Goal: Task Accomplishment & Management: Manage account settings

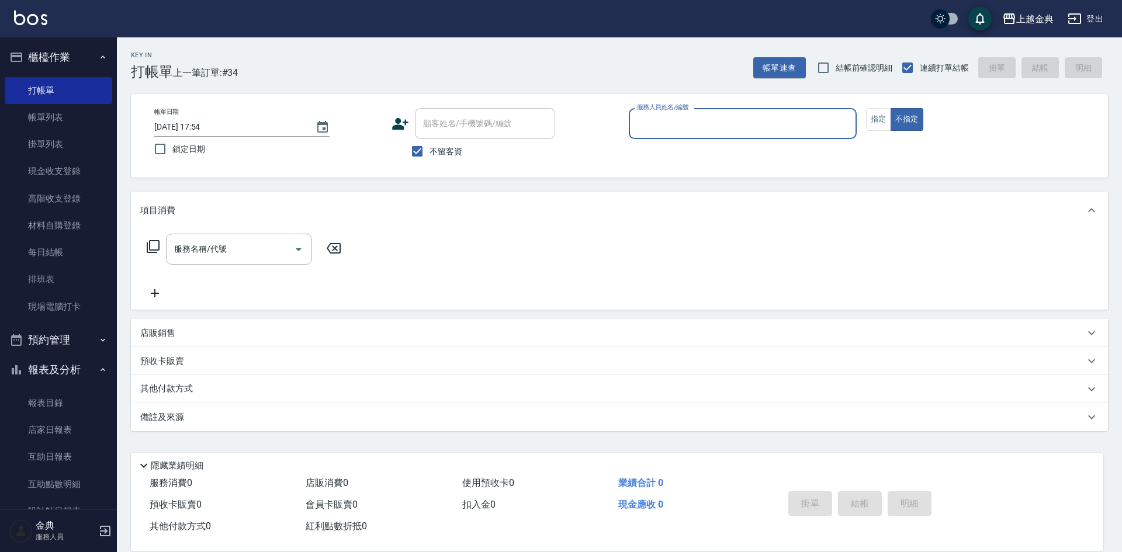
drag, startPoint x: 681, startPoint y: 95, endPoint x: 716, endPoint y: 115, distance: 40.1
click at [681, 95] on div "帳單日期 [DATE] 17:54 鎖定日期 顧客姓名/手機號碼/編號 顧客姓名/手機號碼/編號 不留客資 服務人員姓名/編號 服務人員姓名/編號 指定 不指定" at bounding box center [619, 136] width 977 height 84
click at [708, 122] on input "服務人員姓名/編號" at bounding box center [742, 123] width 217 height 20
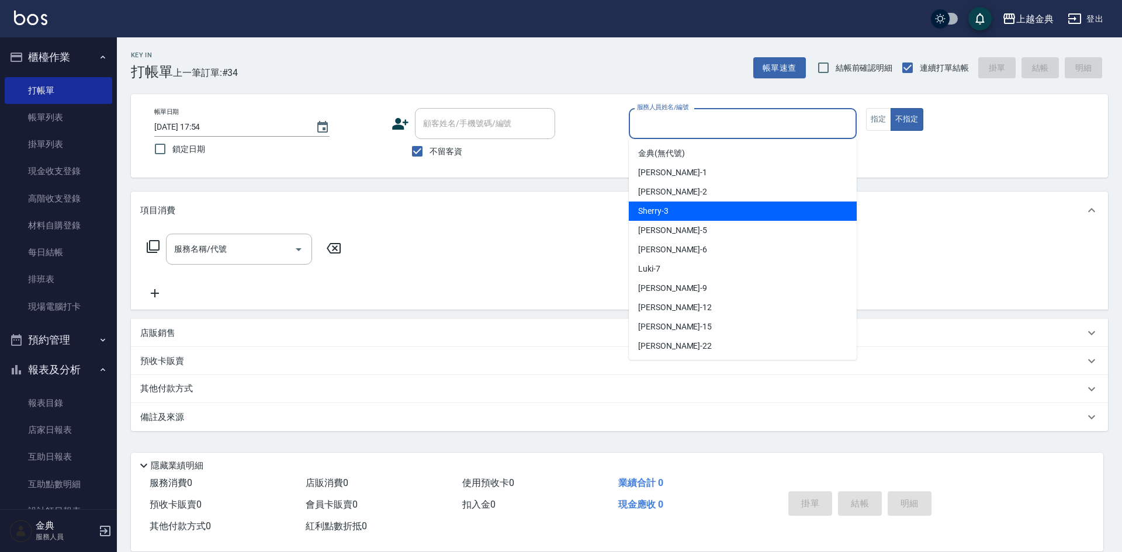
drag, startPoint x: 698, startPoint y: 209, endPoint x: 544, endPoint y: 221, distance: 154.7
click at [698, 210] on div "Sherry -3" at bounding box center [743, 211] width 228 height 19
type input "Sherry-3"
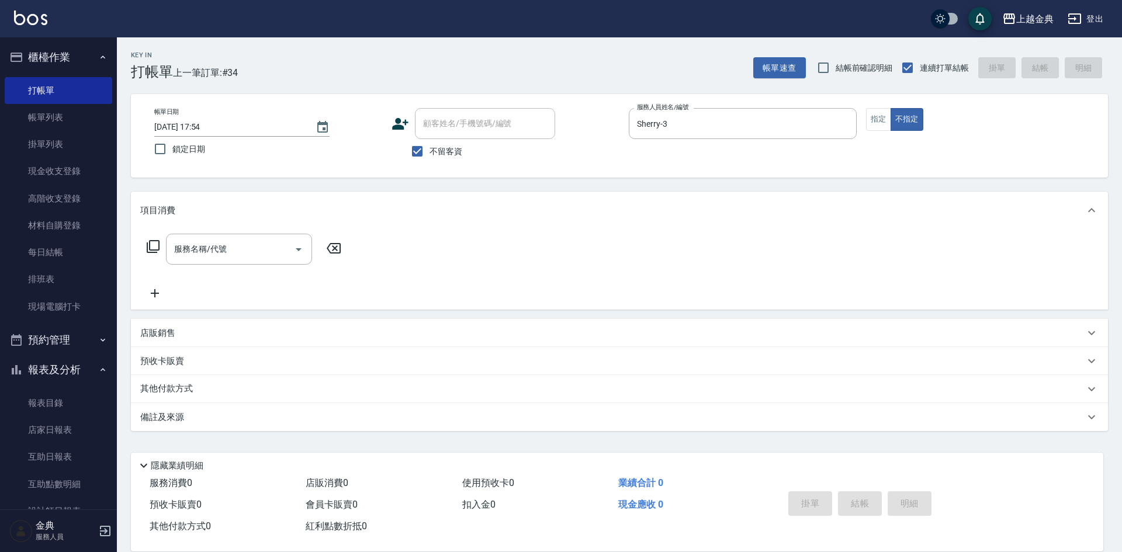
click at [159, 249] on icon at bounding box center [153, 246] width 13 height 13
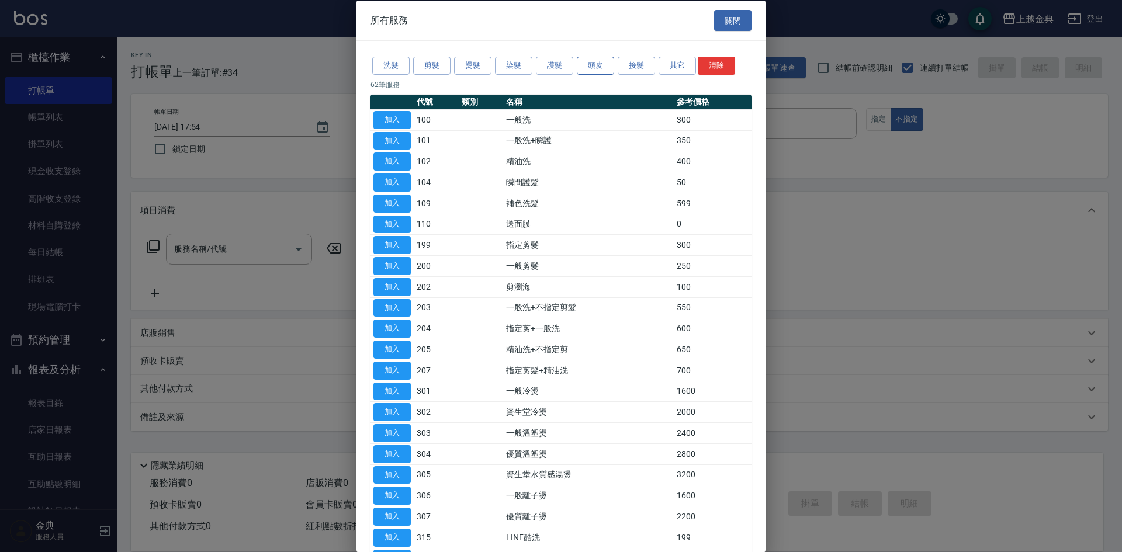
click at [613, 66] on button "頭皮" at bounding box center [595, 66] width 37 height 18
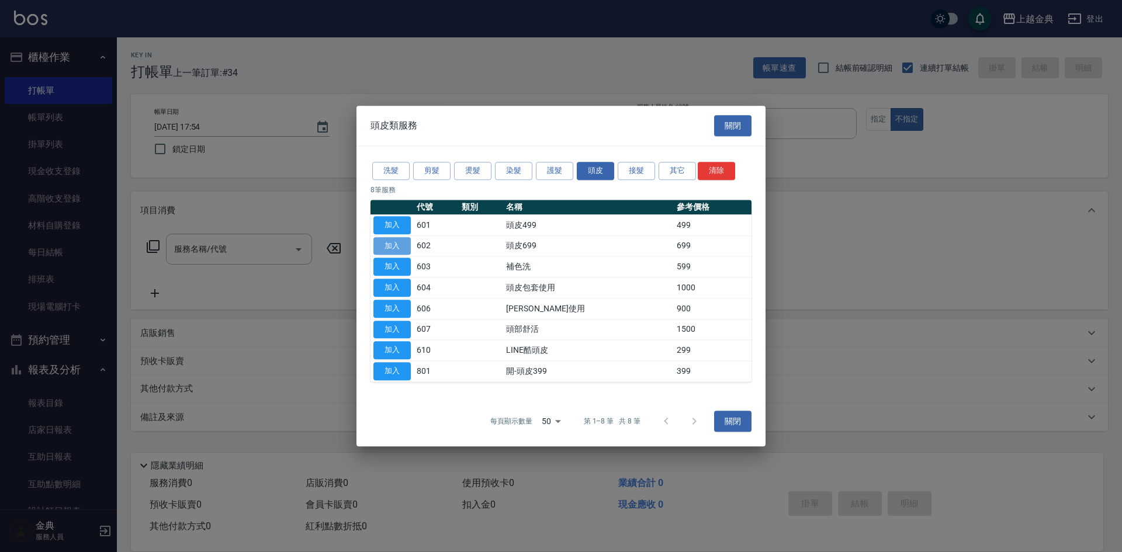
click at [396, 241] on button "加入" at bounding box center [391, 246] width 37 height 18
type input "頭皮699(602)"
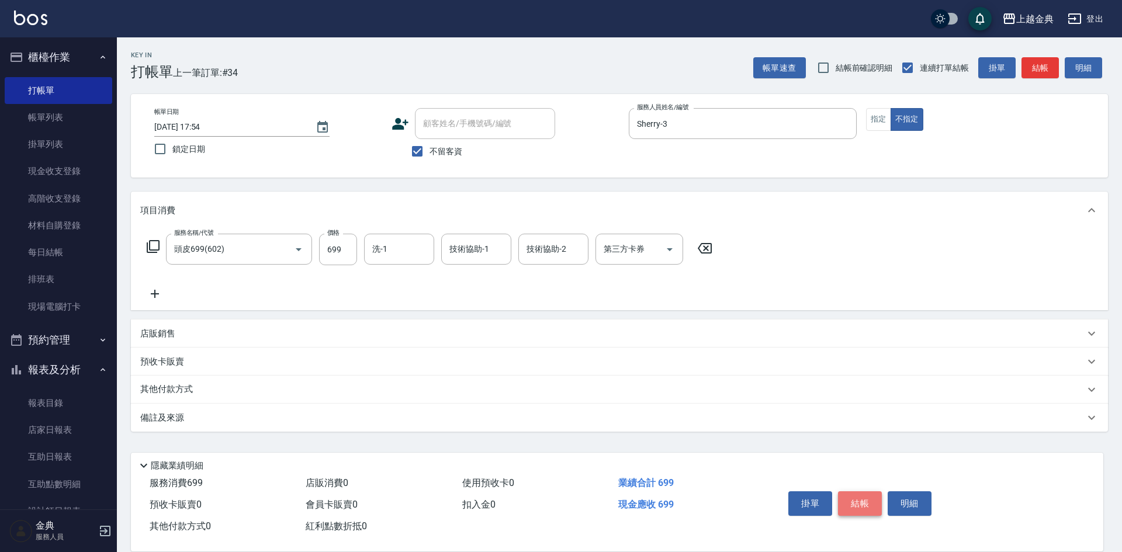
click at [864, 497] on button "結帳" at bounding box center [860, 503] width 44 height 25
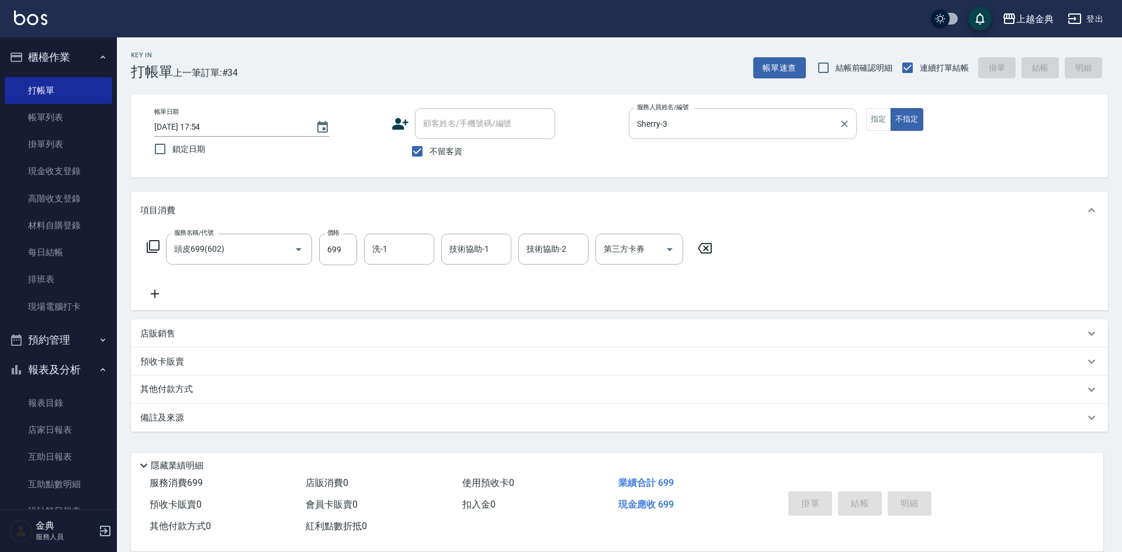
click at [770, 137] on div "服務人員姓名/編號 [PERSON_NAME]-3 服務人員姓名/編號" at bounding box center [743, 129] width 228 height 43
type input "[DATE] 18:47"
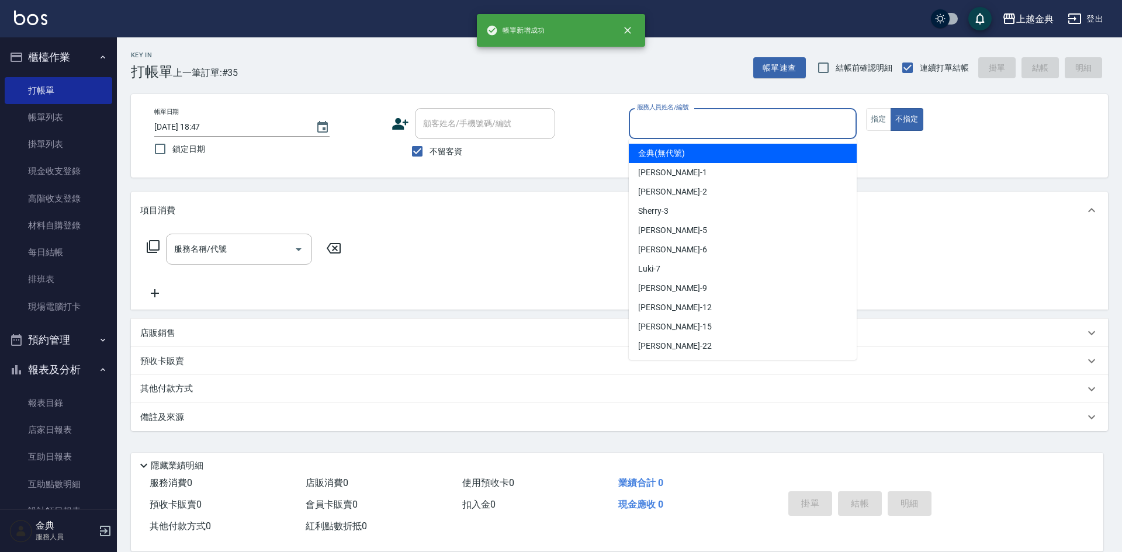
click at [761, 122] on input "服務人員姓名/編號" at bounding box center [742, 123] width 217 height 20
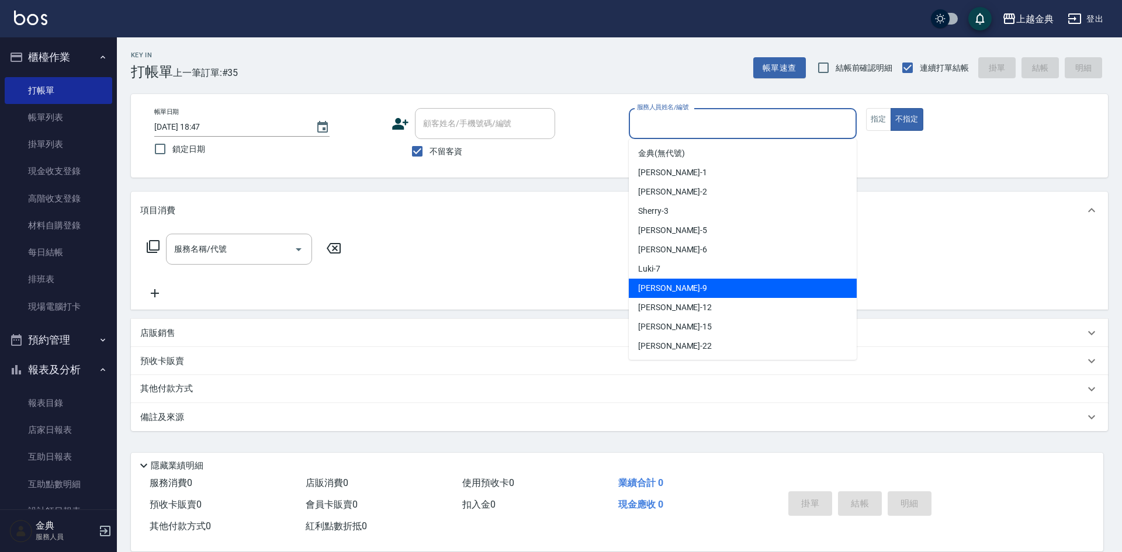
click at [763, 282] on div "[PERSON_NAME] -9" at bounding box center [743, 288] width 228 height 19
type input "[PERSON_NAME]-9"
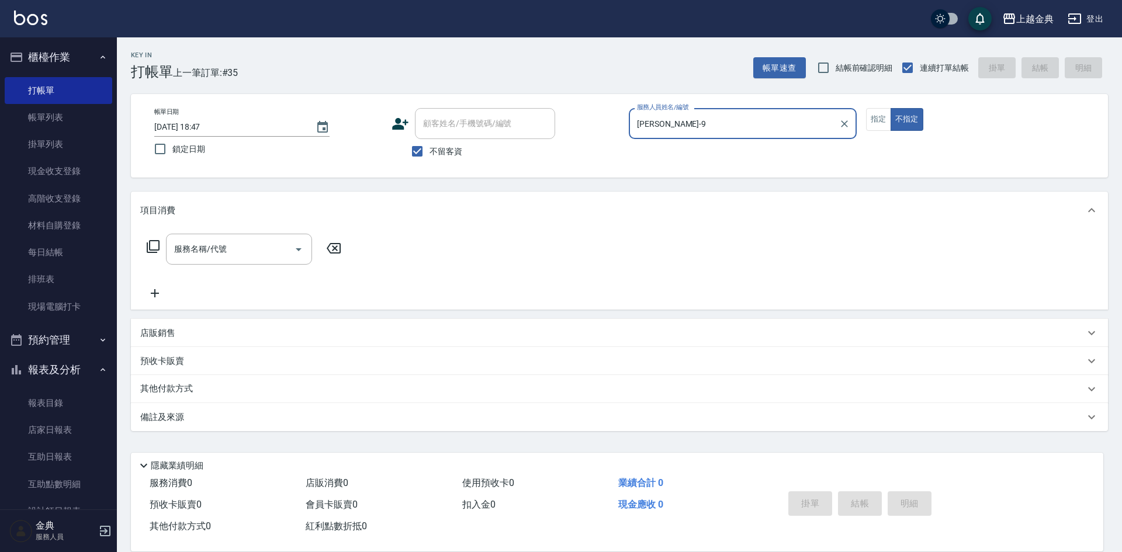
click at [155, 246] on icon at bounding box center [153, 247] width 14 height 14
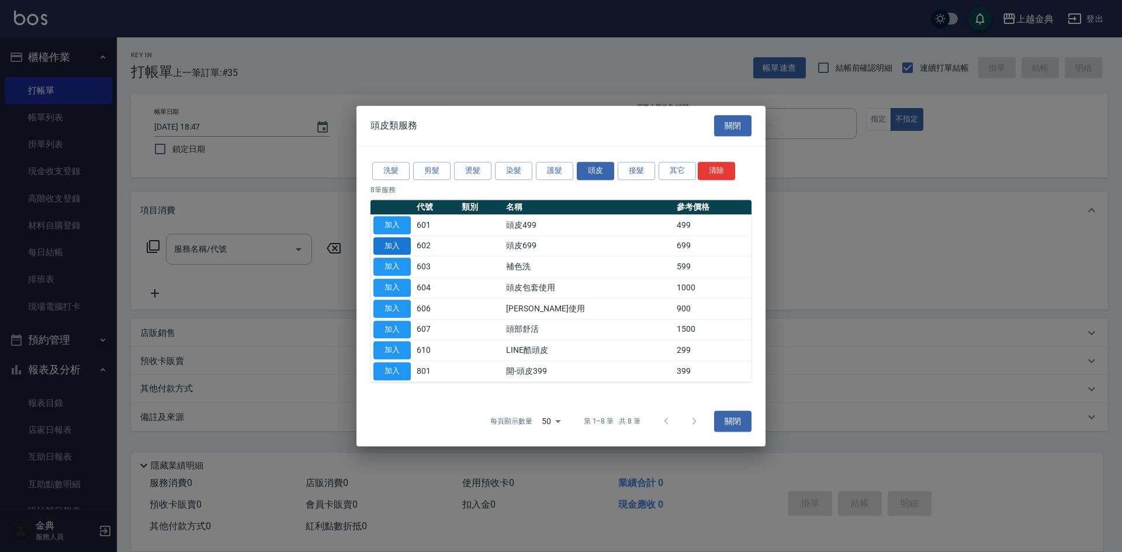
click at [389, 247] on button "加入" at bounding box center [391, 246] width 37 height 18
type input "頭皮699(602)"
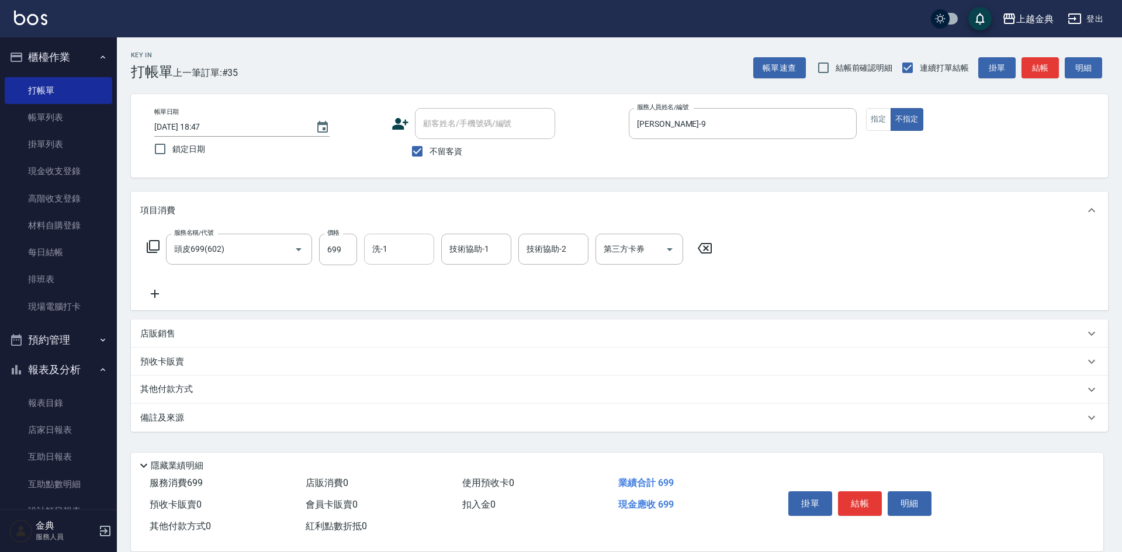
click at [400, 259] on input "洗-1" at bounding box center [399, 249] width 60 height 20
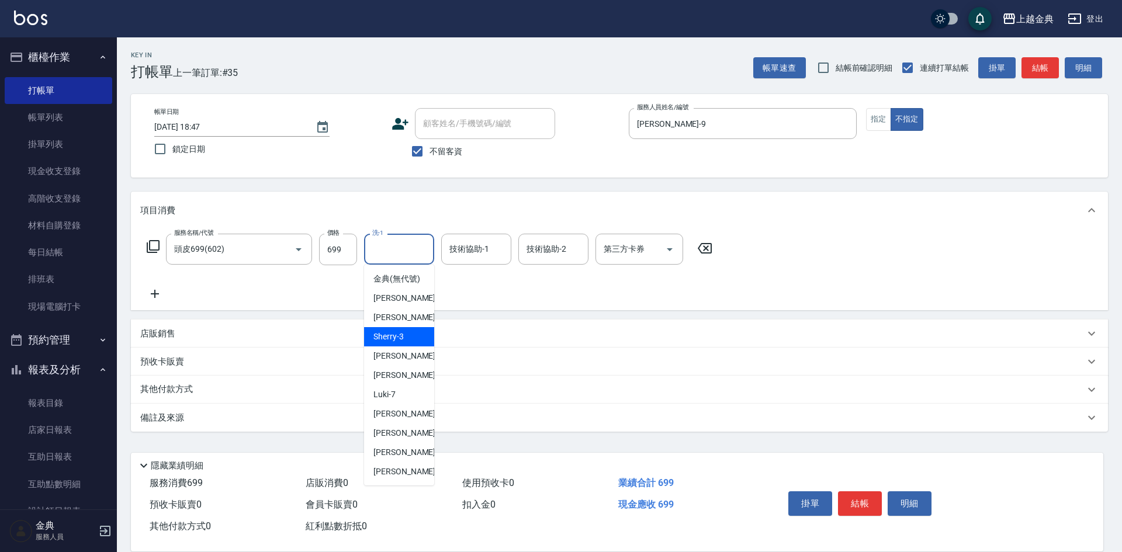
click at [414, 346] on div "Sherry -3" at bounding box center [399, 336] width 70 height 19
type input "Sherry-3"
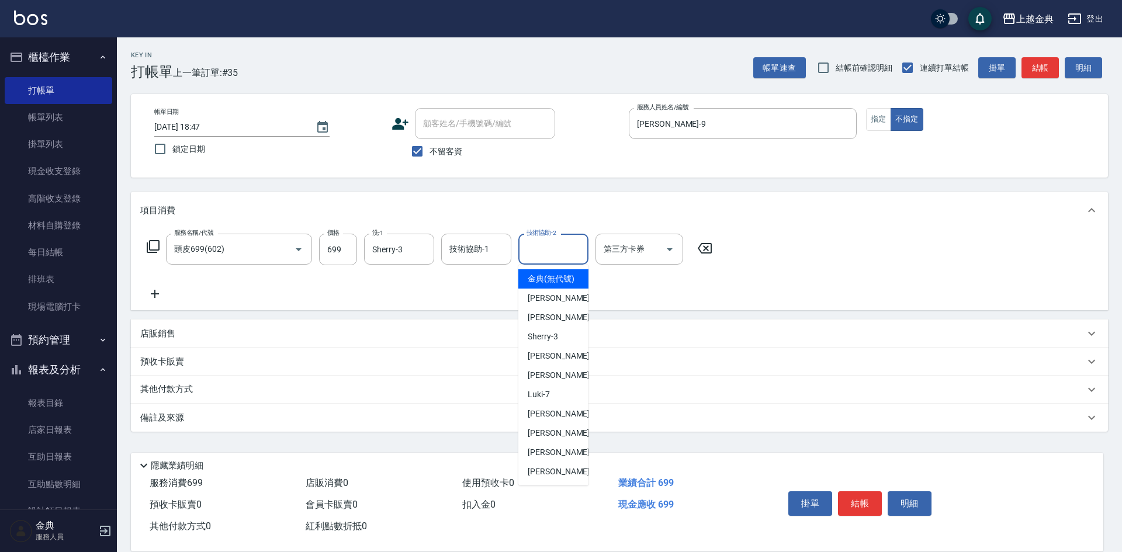
click at [543, 250] on input "技術協助-2" at bounding box center [553, 249] width 60 height 20
click at [566, 424] on div "[PERSON_NAME] -9" at bounding box center [553, 413] width 70 height 19
type input "[PERSON_NAME]-9"
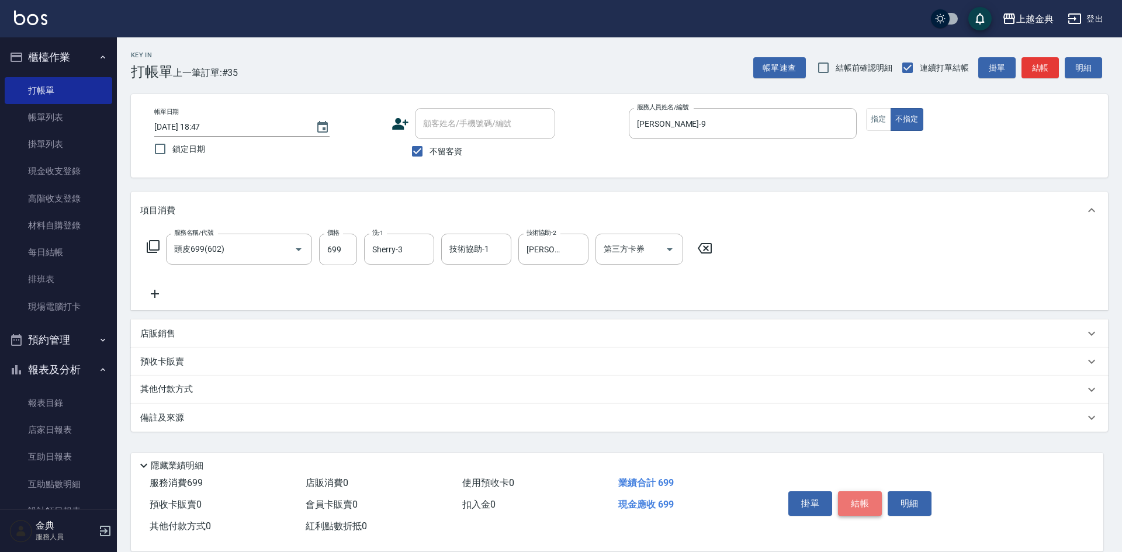
click at [870, 498] on button "結帳" at bounding box center [860, 503] width 44 height 25
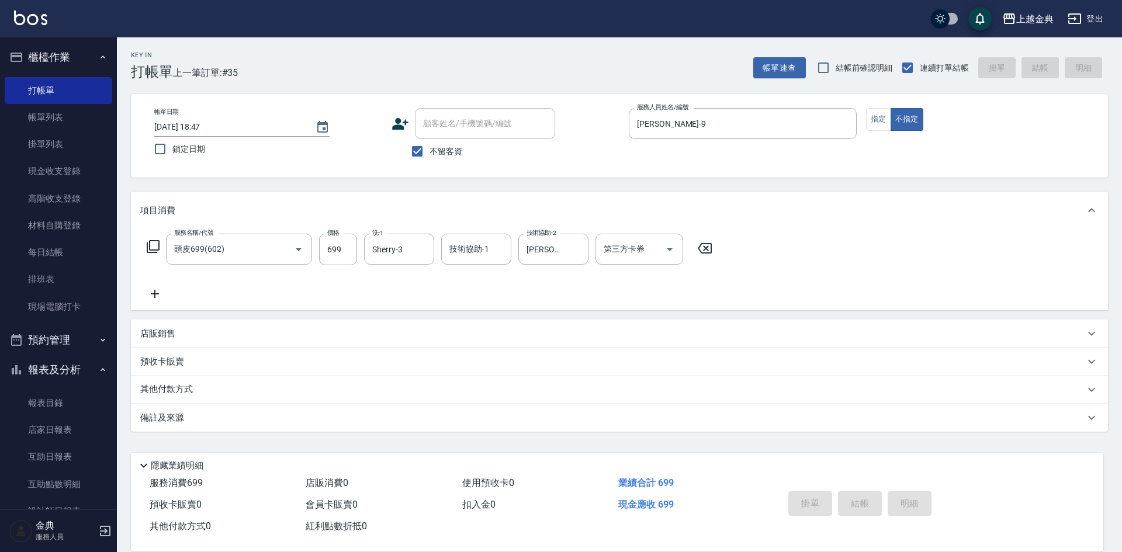
type input "[DATE] 18:48"
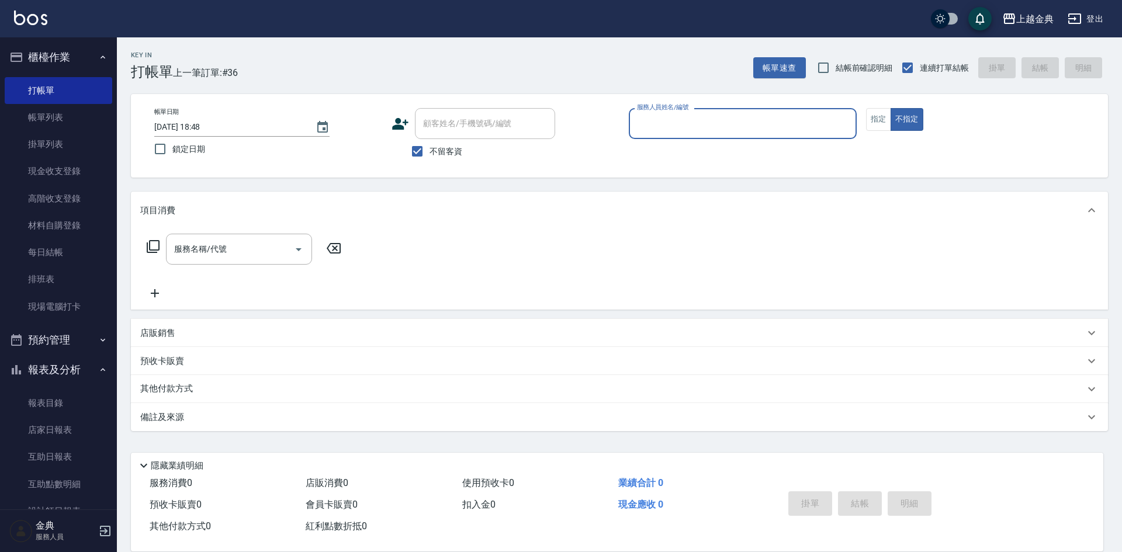
click at [725, 109] on div "服務人員姓名/編號" at bounding box center [743, 123] width 228 height 31
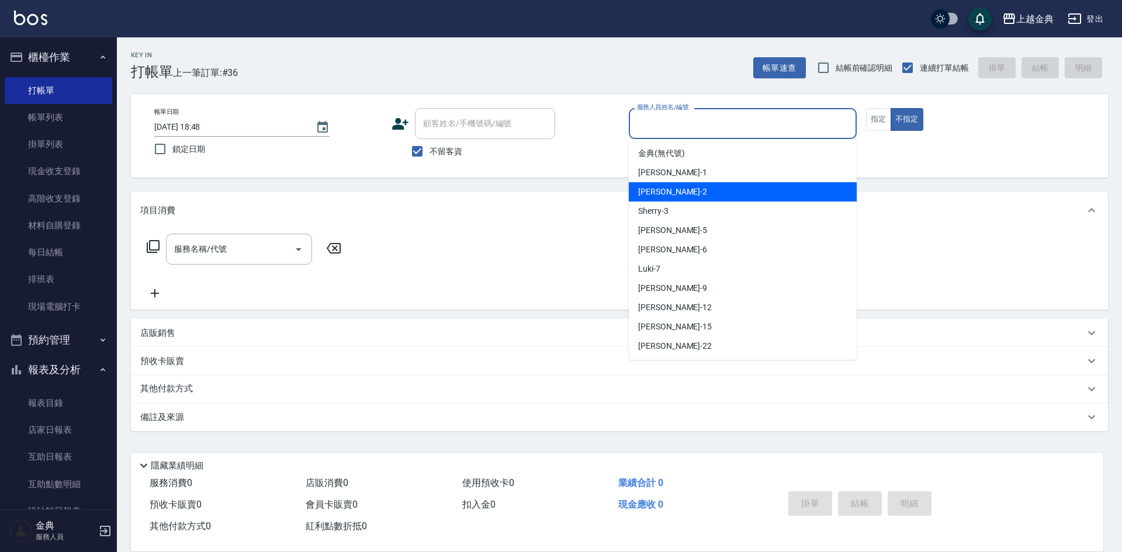
click at [710, 195] on div "Cindy -2" at bounding box center [743, 191] width 228 height 19
type input "Cindy-2"
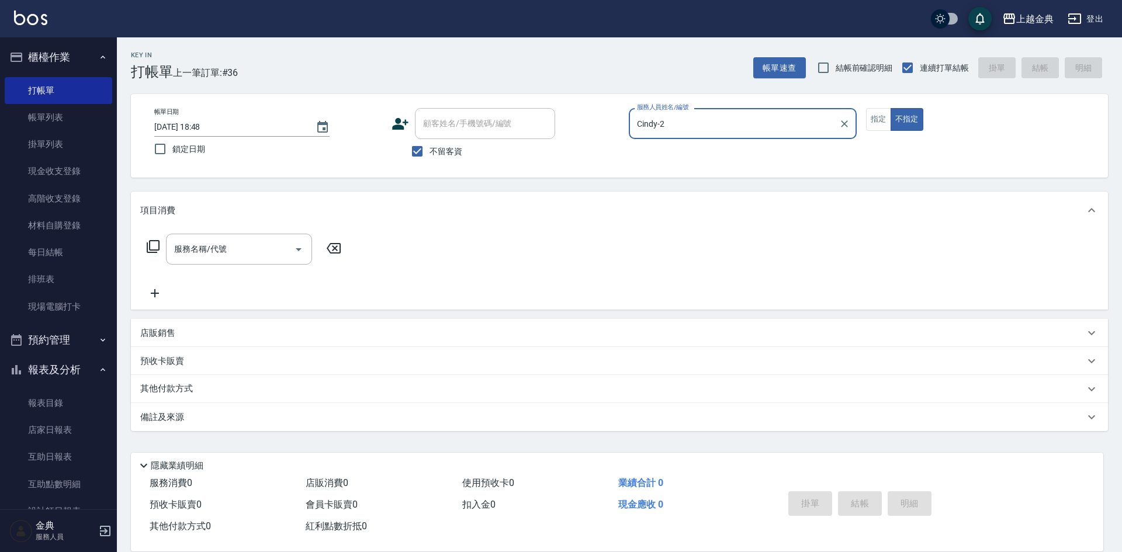
click at [154, 243] on icon at bounding box center [153, 247] width 14 height 14
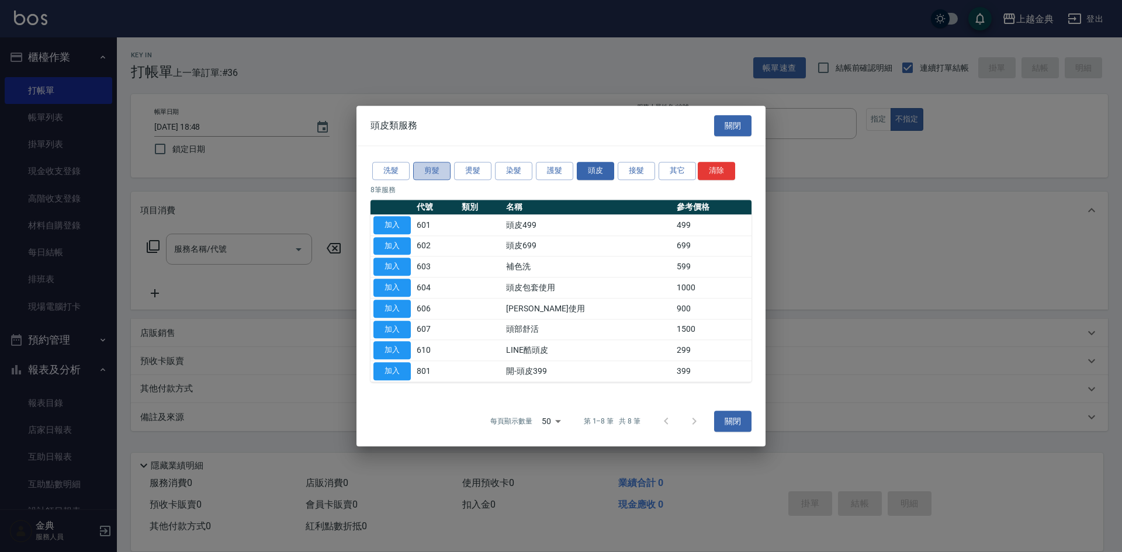
click at [431, 168] on button "剪髮" at bounding box center [431, 171] width 37 height 18
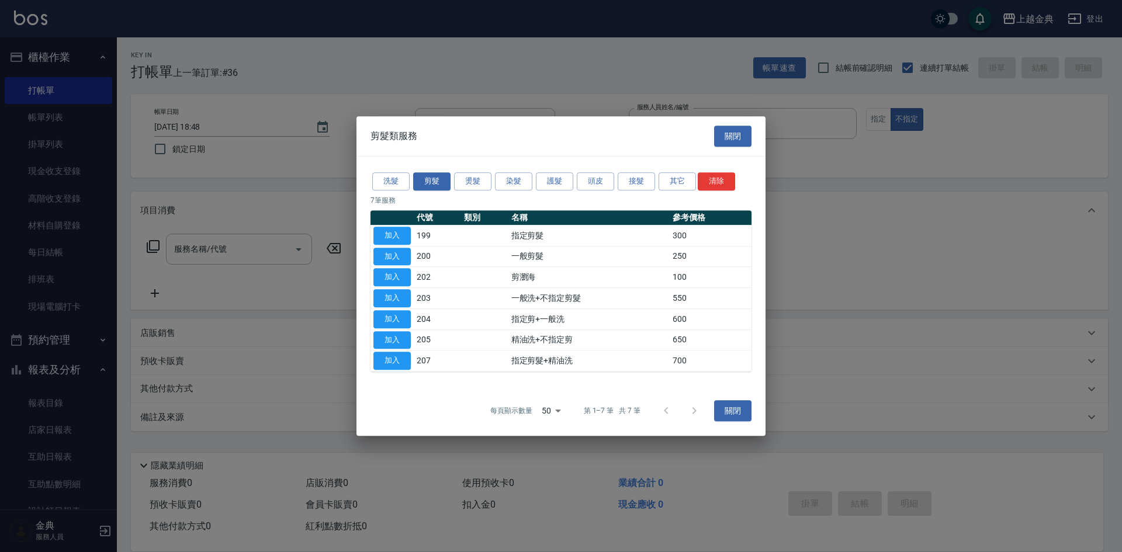
click at [383, 334] on button "加入" at bounding box center [391, 340] width 37 height 18
type input "精油洗+不指定剪(205)"
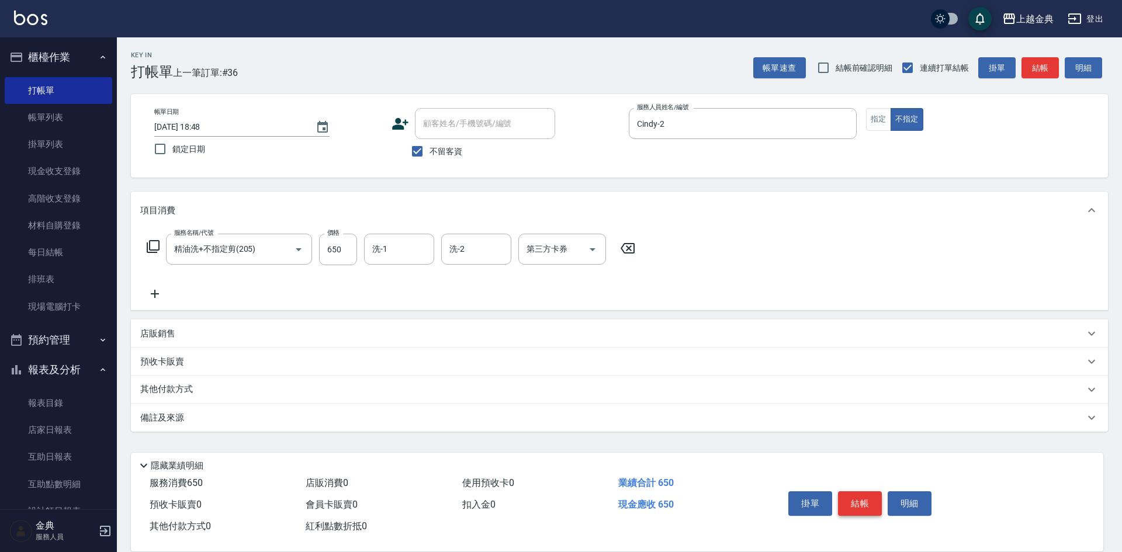
click at [867, 491] on button "結帳" at bounding box center [860, 503] width 44 height 25
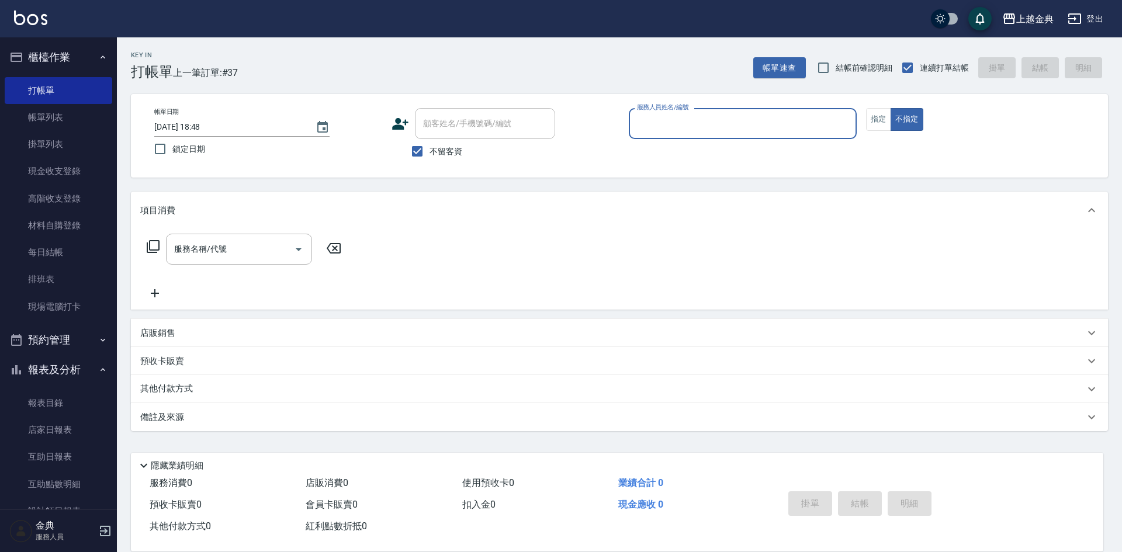
drag, startPoint x: 880, startPoint y: 113, endPoint x: 805, endPoint y: 116, distance: 75.4
click at [880, 113] on button "指定" at bounding box center [878, 119] width 25 height 23
click at [805, 123] on input "服務人員姓名/編號" at bounding box center [742, 123] width 217 height 20
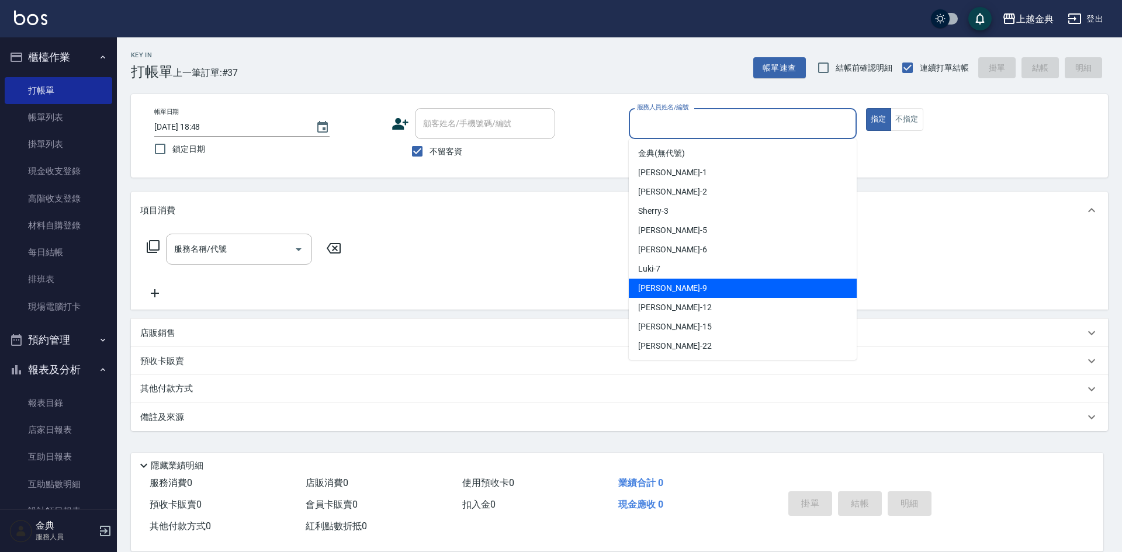
click at [733, 286] on div "[PERSON_NAME] -9" at bounding box center [743, 288] width 228 height 19
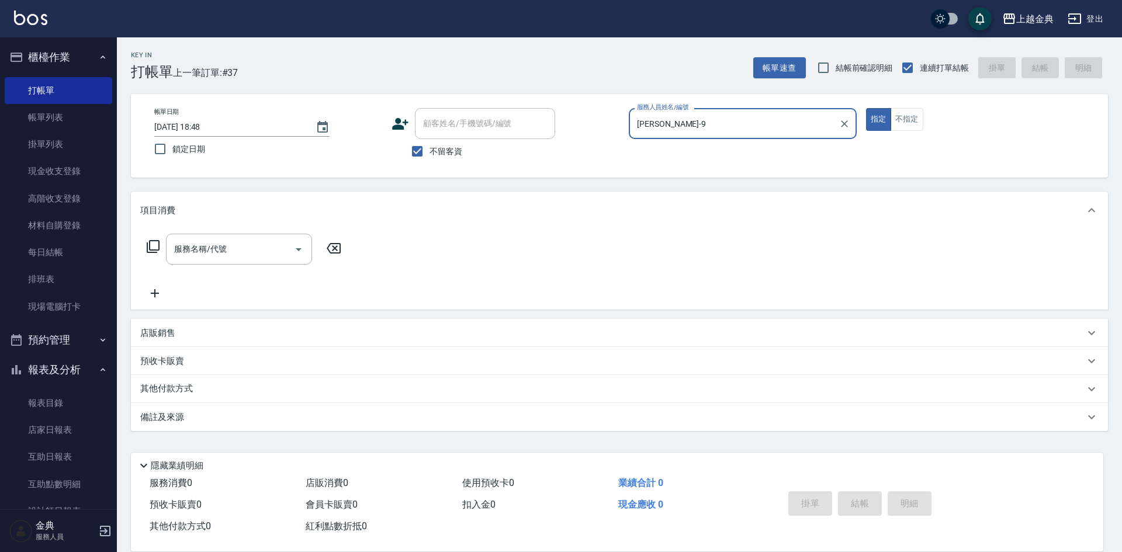
click at [697, 111] on div "[PERSON_NAME]-9 服務人員姓名/編號" at bounding box center [743, 123] width 228 height 31
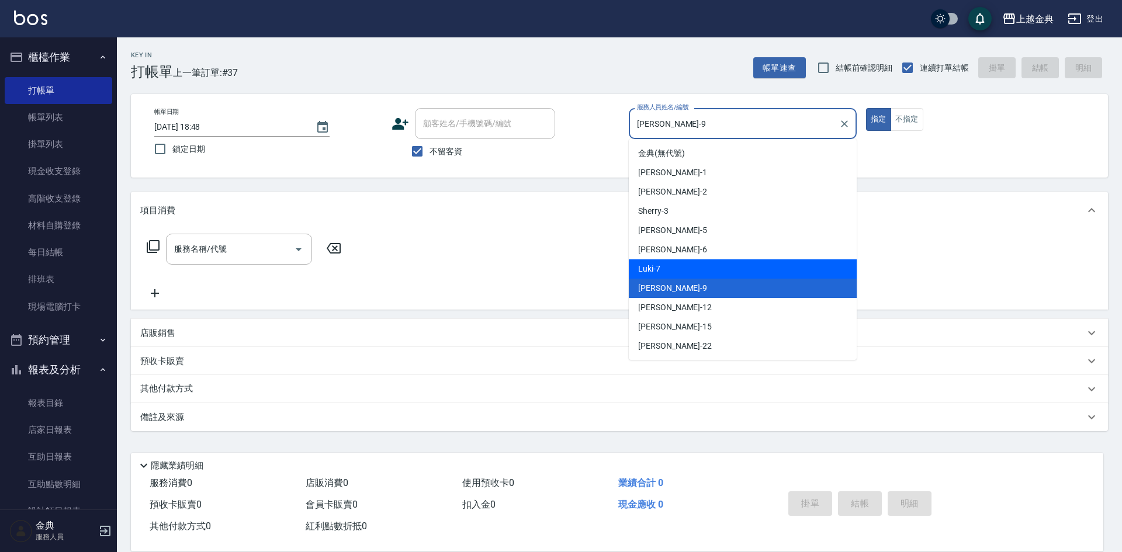
click at [701, 273] on div "Luki -7" at bounding box center [743, 268] width 228 height 19
type input "Luki-7"
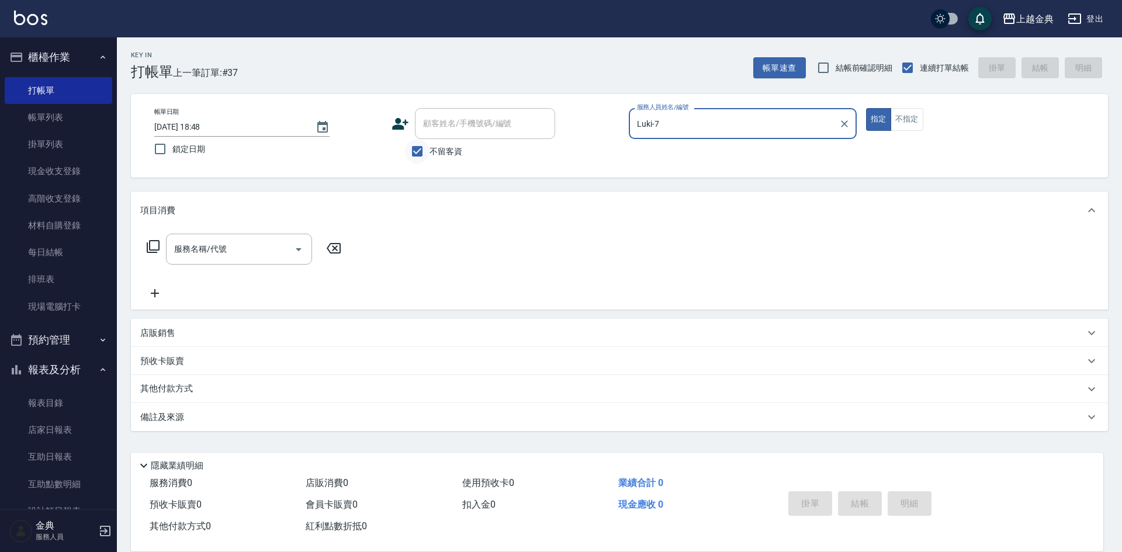
drag, startPoint x: 409, startPoint y: 147, endPoint x: 418, endPoint y: 148, distance: 8.8
click at [410, 147] on input "不留客資" at bounding box center [417, 151] width 25 height 25
checkbox input "false"
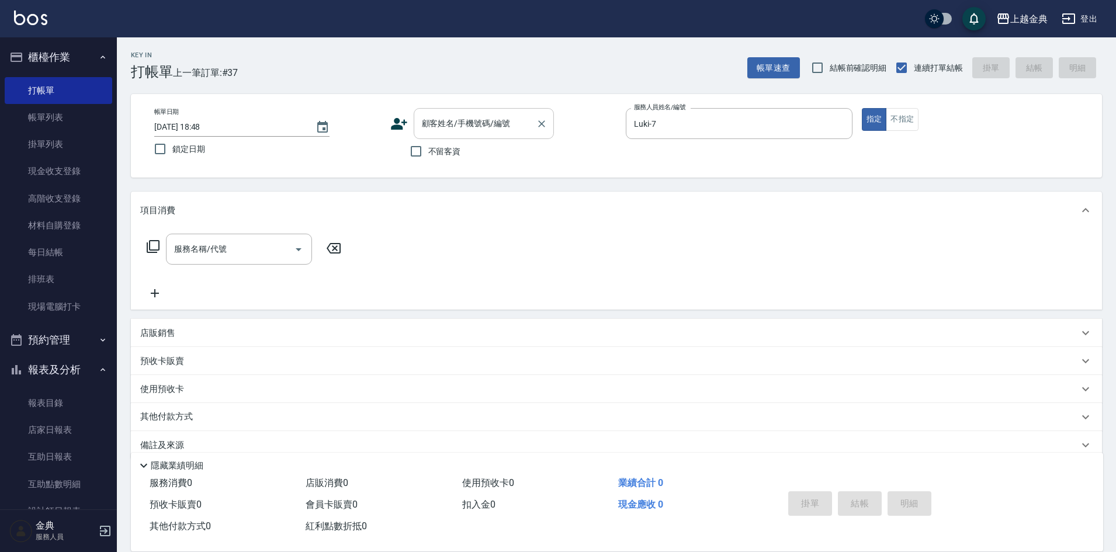
click at [457, 130] on input "顧客姓名/手機號碼/編號" at bounding box center [475, 123] width 112 height 20
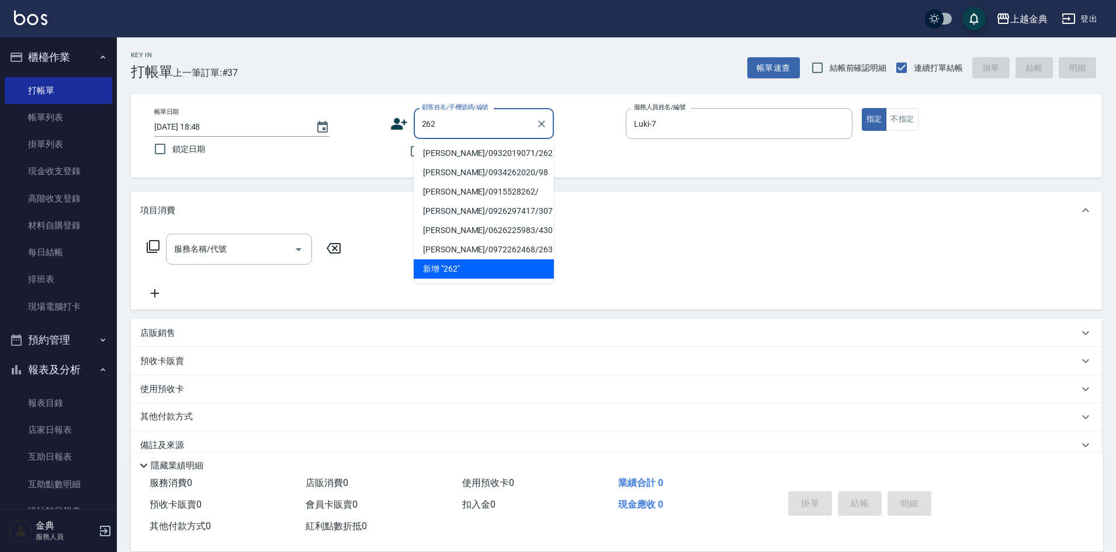
click at [446, 157] on li "[PERSON_NAME]/0932019071/262" at bounding box center [484, 153] width 140 height 19
type input "[PERSON_NAME]/0932019071/262"
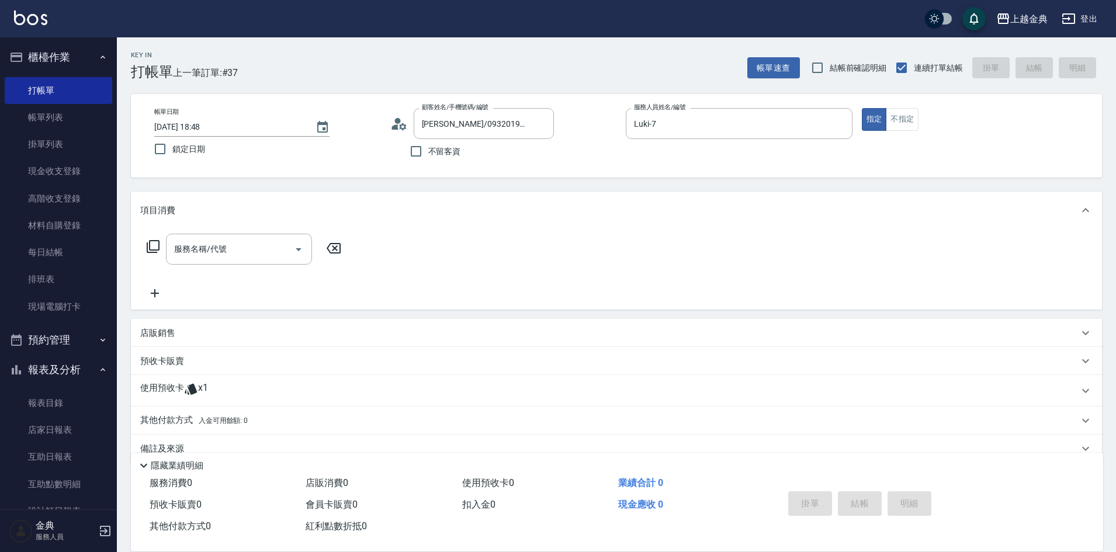
click at [148, 242] on icon at bounding box center [153, 247] width 14 height 14
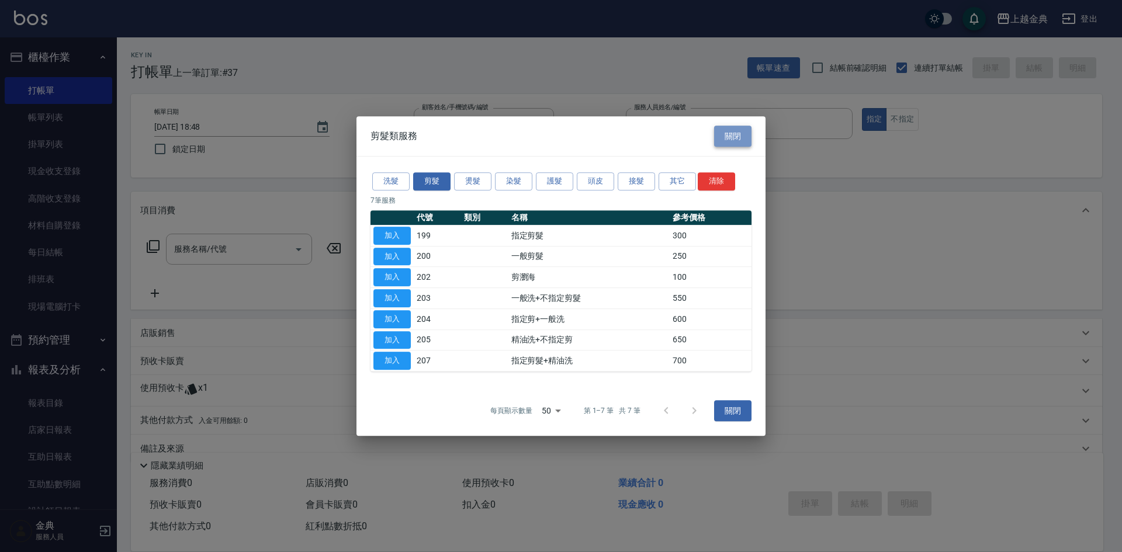
click at [733, 128] on button "關閉" at bounding box center [732, 137] width 37 height 22
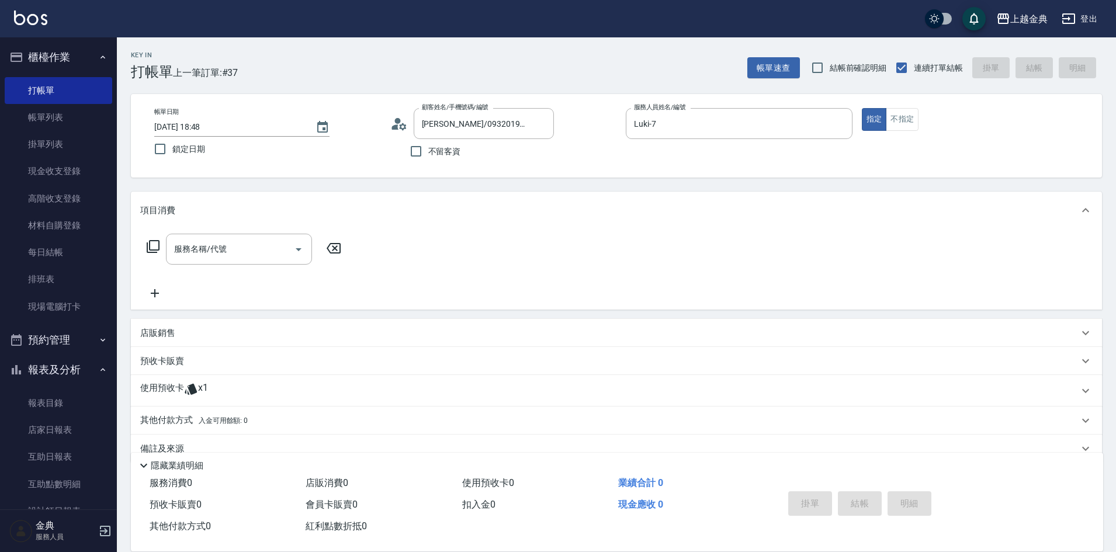
click at [181, 391] on p "使用預收卡" at bounding box center [162, 391] width 44 height 18
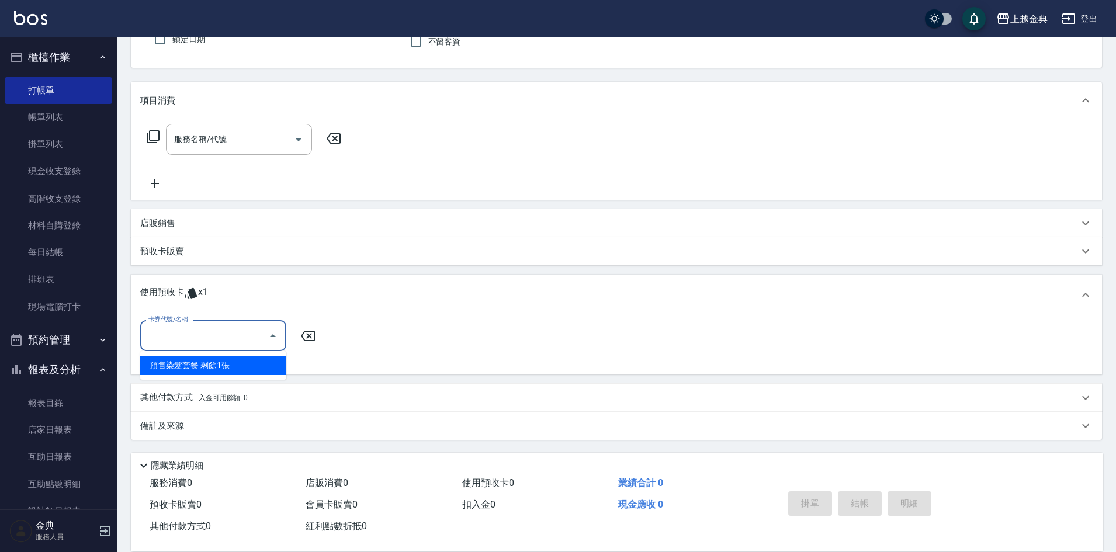
click at [199, 346] on input "卡券代號/名稱" at bounding box center [204, 335] width 118 height 20
click at [206, 365] on div "預售染髮套餐 剩餘1張" at bounding box center [213, 365] width 146 height 19
type input "預售染髮套餐"
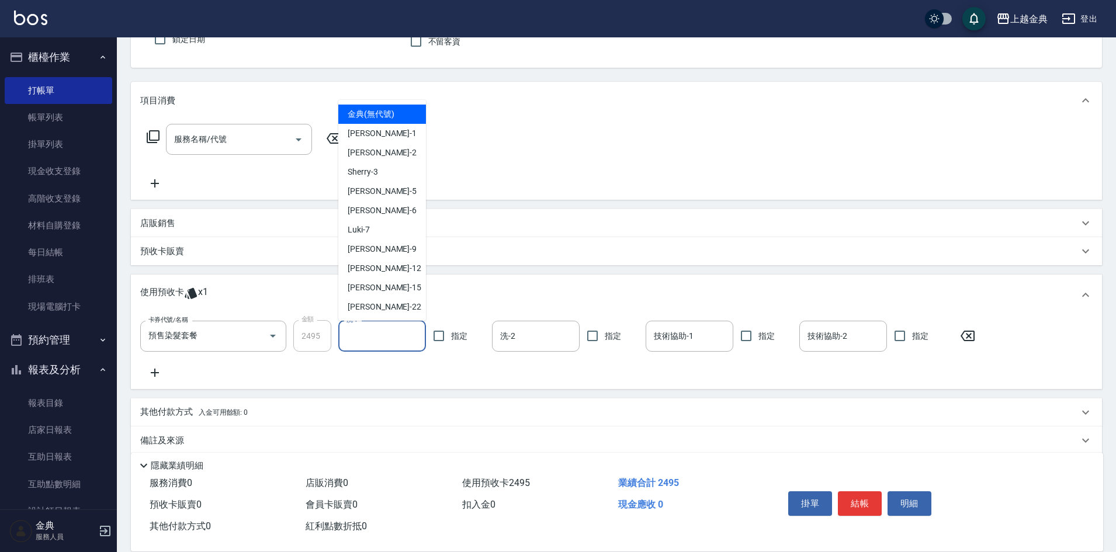
click at [402, 338] on input "洗-1" at bounding box center [382, 336] width 77 height 20
click at [404, 270] on div "[PERSON_NAME]12" at bounding box center [382, 268] width 88 height 19
type input "[PERSON_NAME]-12"
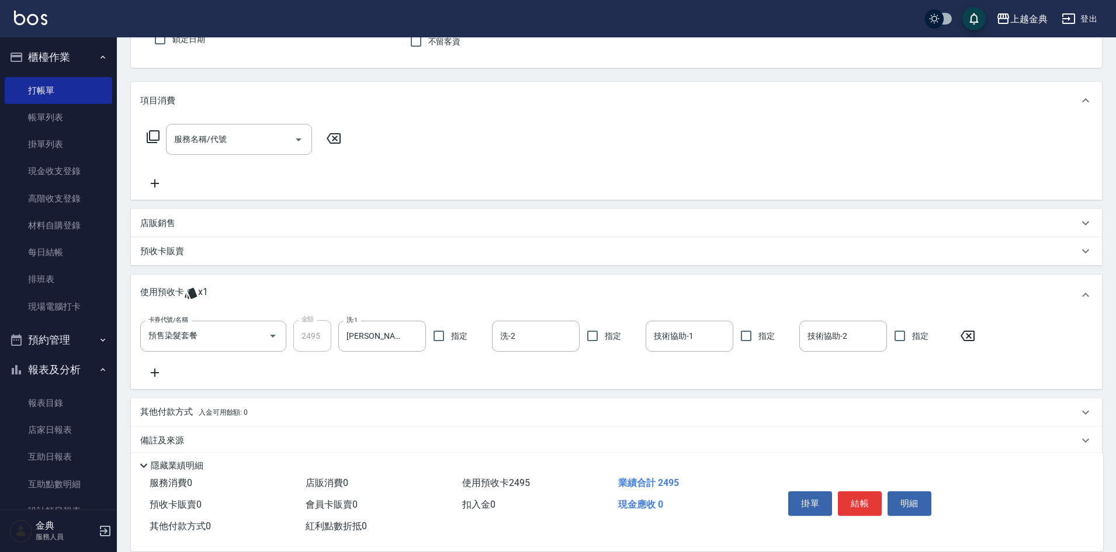
click at [152, 133] on icon at bounding box center [153, 137] width 14 height 14
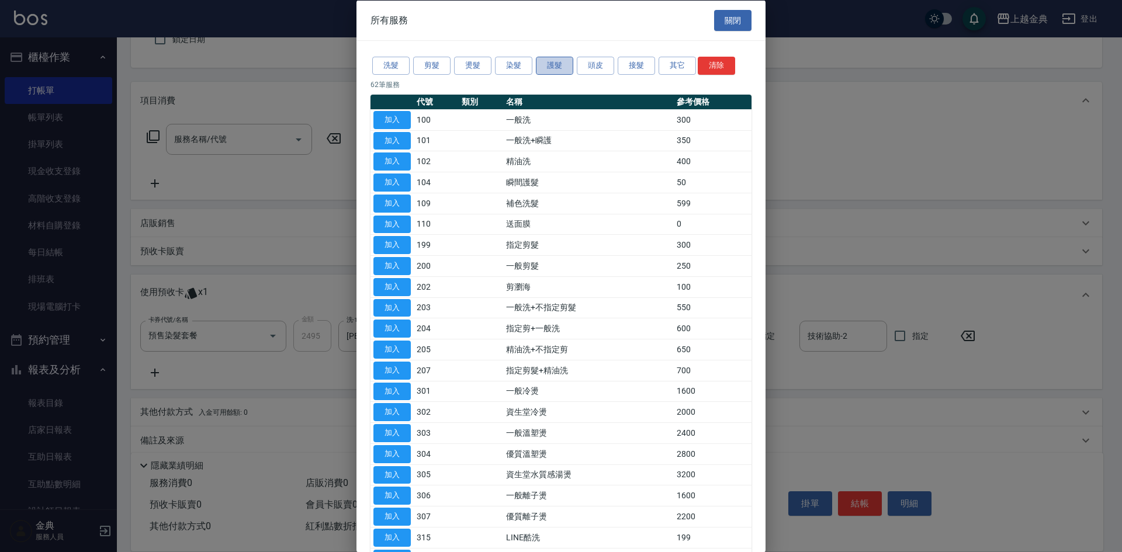
click at [565, 64] on button "護髮" at bounding box center [554, 66] width 37 height 18
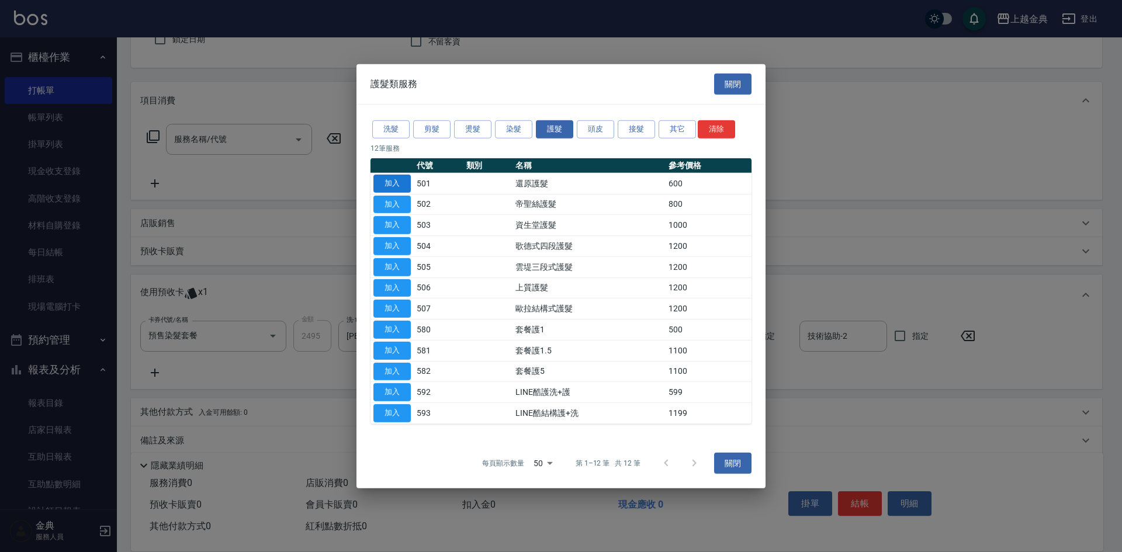
click at [402, 178] on button "加入" at bounding box center [391, 184] width 37 height 18
type input "還原護髮(501)"
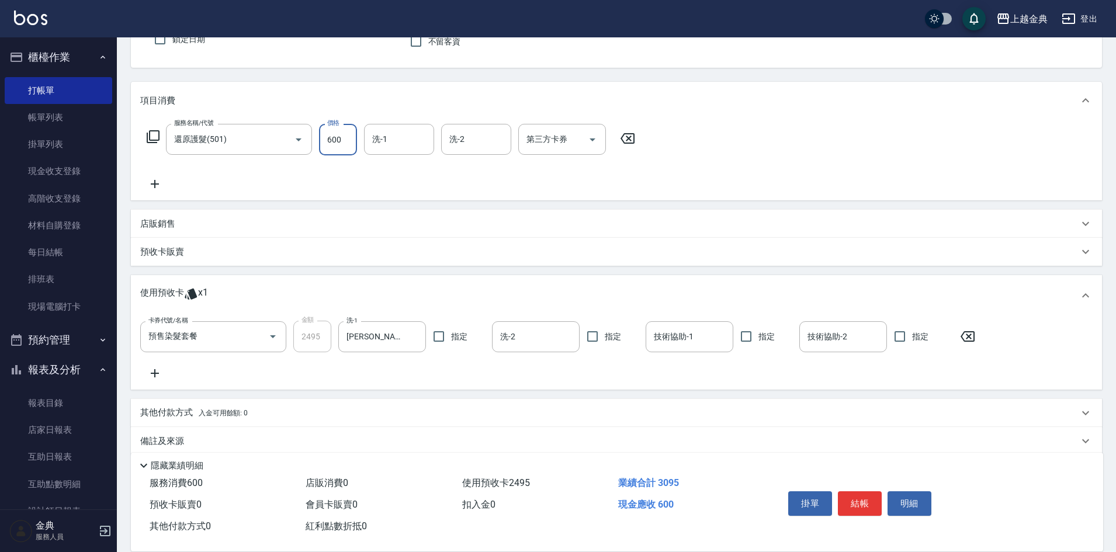
click at [341, 136] on input "600" at bounding box center [338, 140] width 38 height 32
type input "0"
drag, startPoint x: 371, startPoint y: 134, endPoint x: 388, endPoint y: 132, distance: 17.1
click at [385, 132] on div "洗-1 洗-1" at bounding box center [399, 139] width 70 height 31
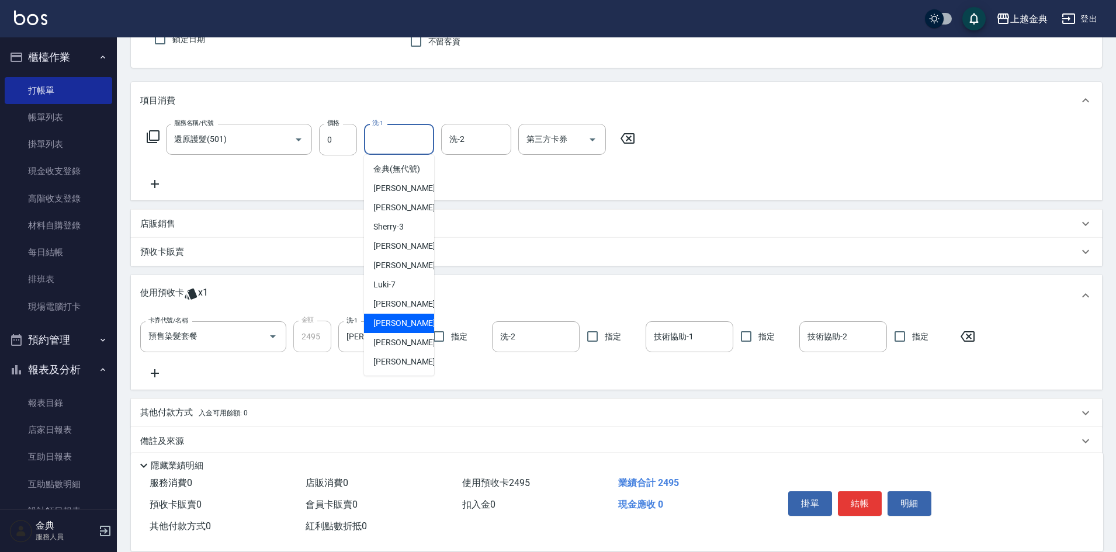
click at [407, 330] on span "[PERSON_NAME]12" at bounding box center [410, 323] width 74 height 12
type input "[PERSON_NAME]-12"
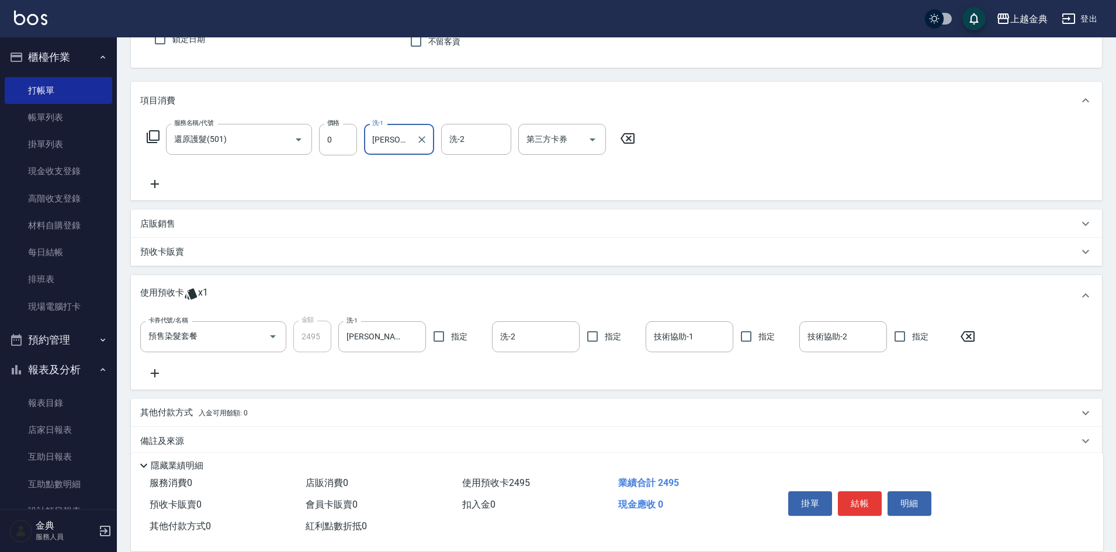
click at [151, 217] on div "店販銷售" at bounding box center [616, 224] width 971 height 28
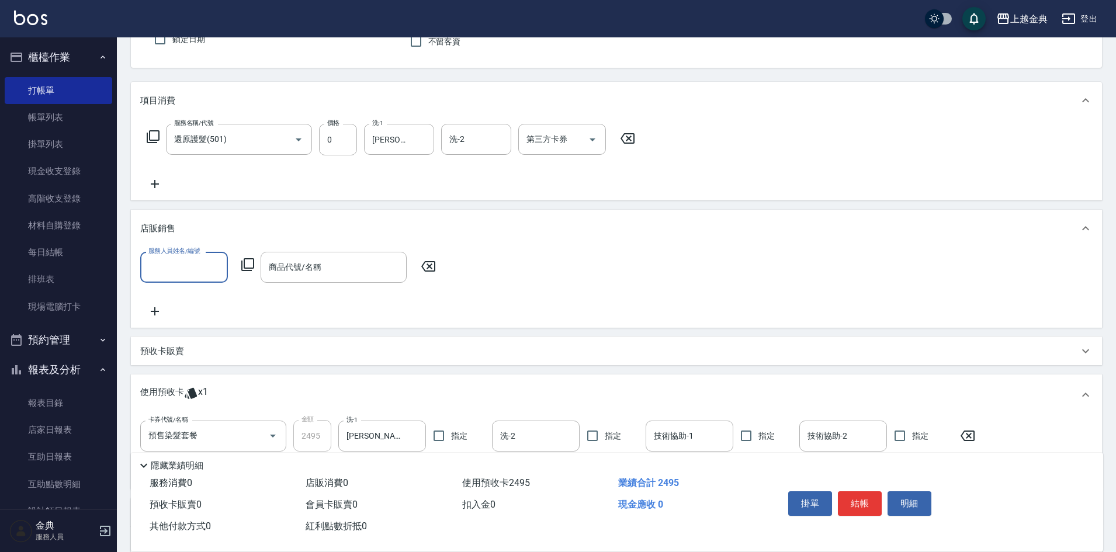
scroll to position [0, 0]
click at [159, 266] on input "服務人員姓名/編號" at bounding box center [183, 267] width 77 height 20
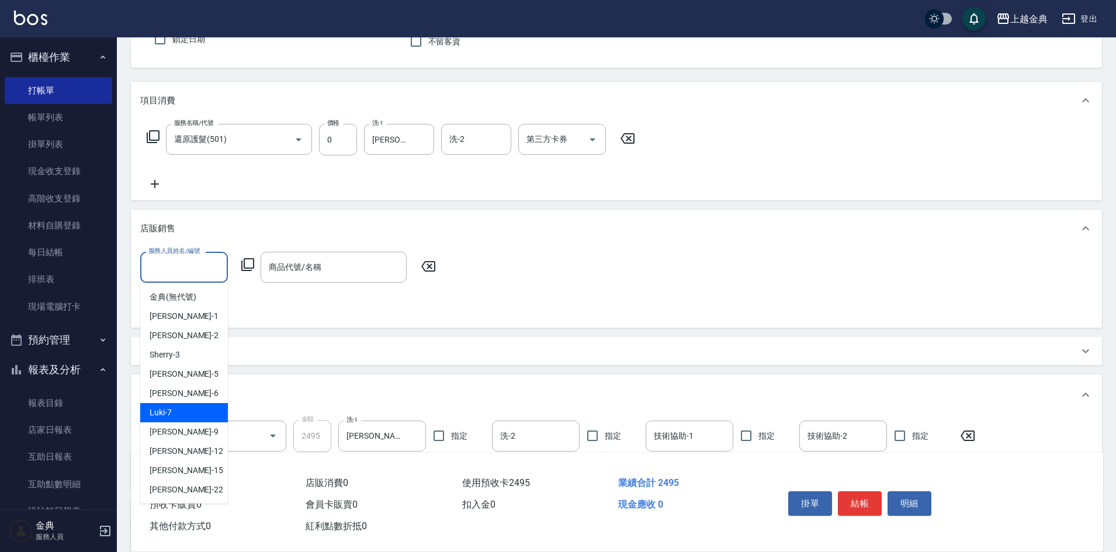
click at [189, 414] on div "Luki -7" at bounding box center [184, 412] width 88 height 19
type input "Luki-7"
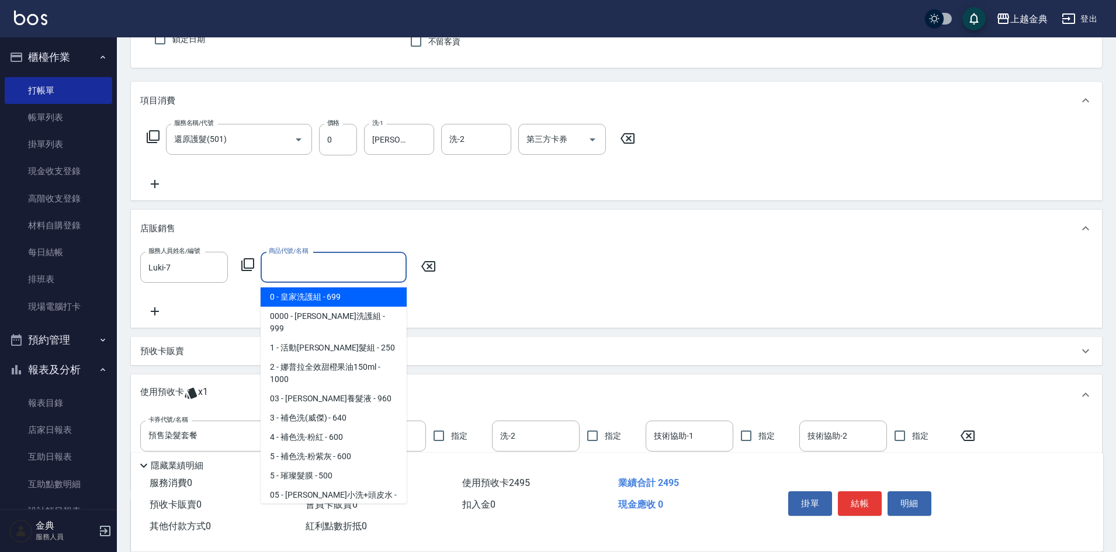
click at [333, 261] on input "商品代號/名稱" at bounding box center [334, 267] width 136 height 20
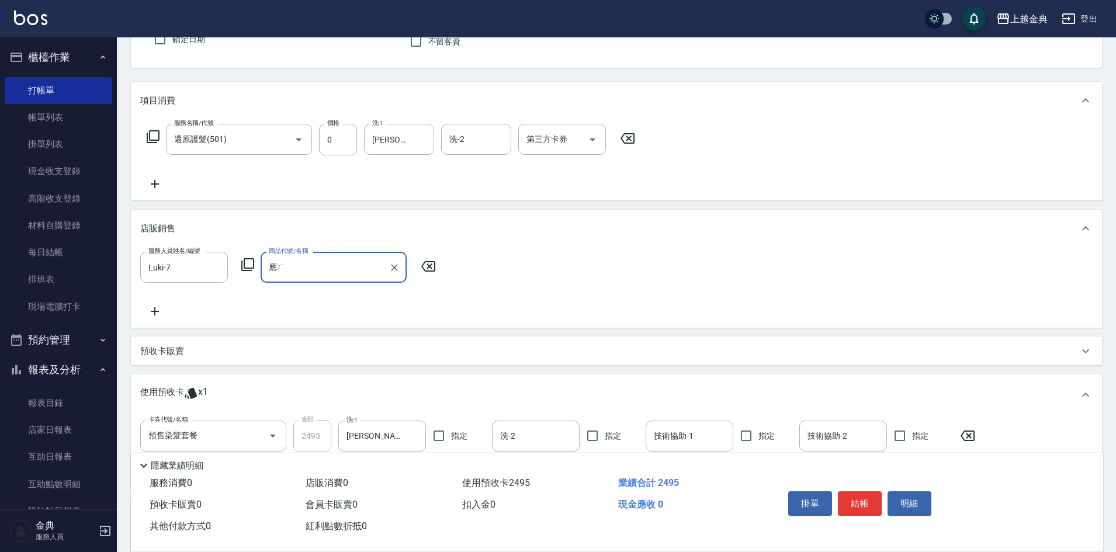
type input "應"
click at [310, 297] on span "63 - 櫻花抗毛燥200ml - 720" at bounding box center [334, 296] width 146 height 19
type input "櫻花抗毛燥200ml"
click at [436, 265] on input "720" at bounding box center [433, 268] width 38 height 32
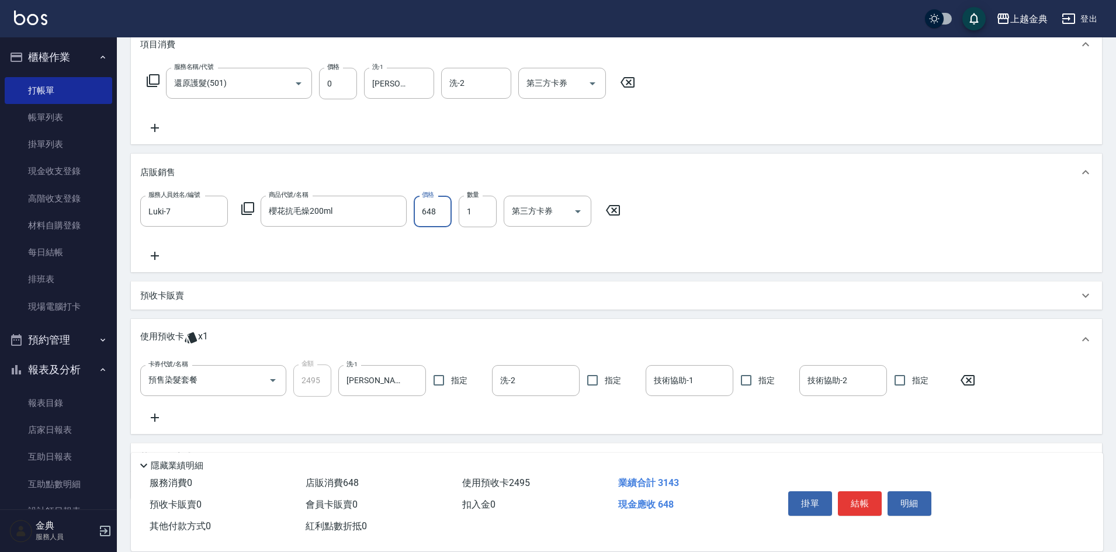
scroll to position [226, 0]
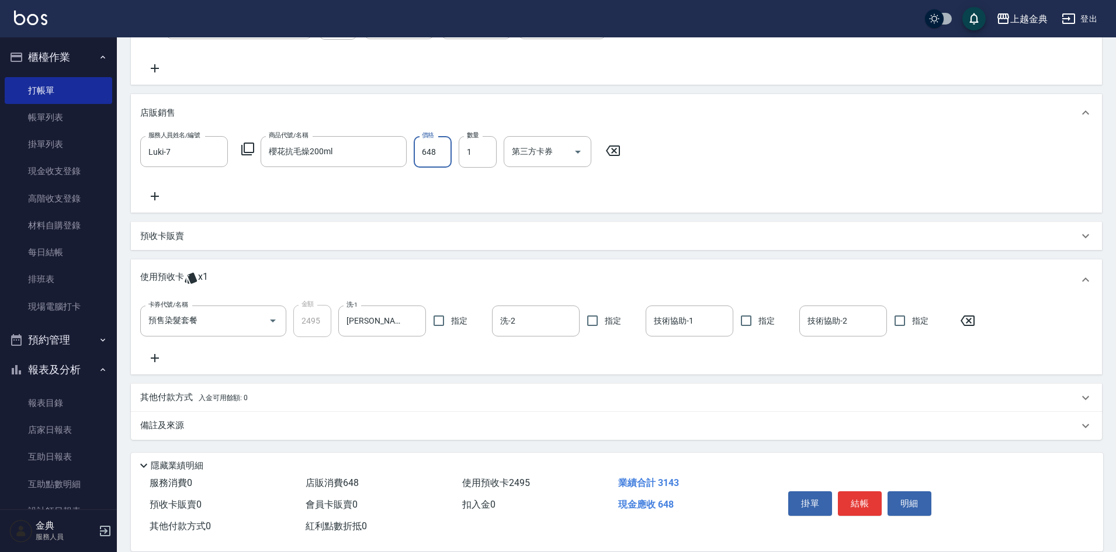
type input "648"
click at [165, 234] on p "預收卡販賣" at bounding box center [162, 236] width 44 height 12
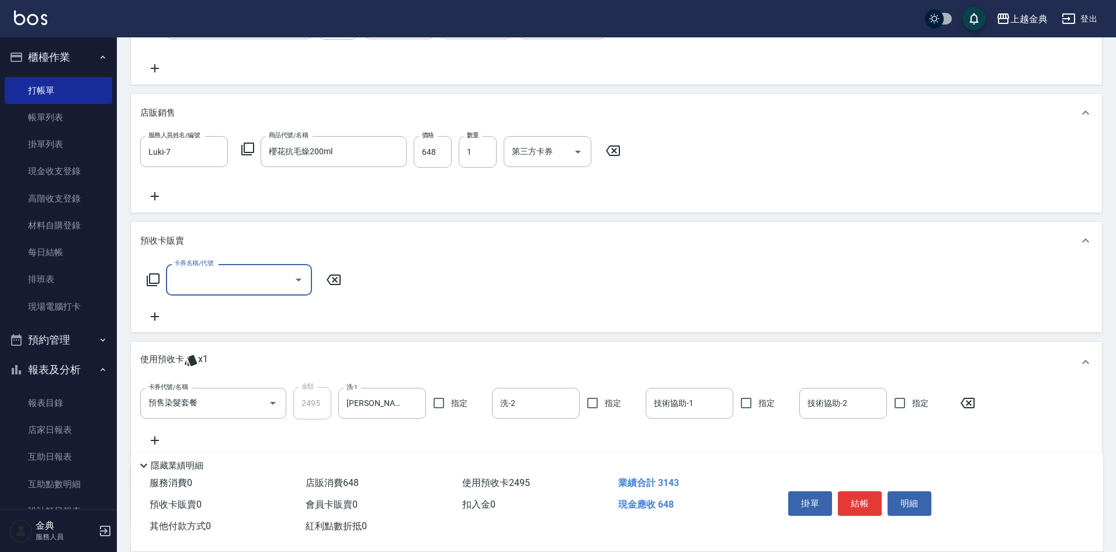
scroll to position [0, 0]
click at [150, 280] on icon at bounding box center [153, 279] width 13 height 13
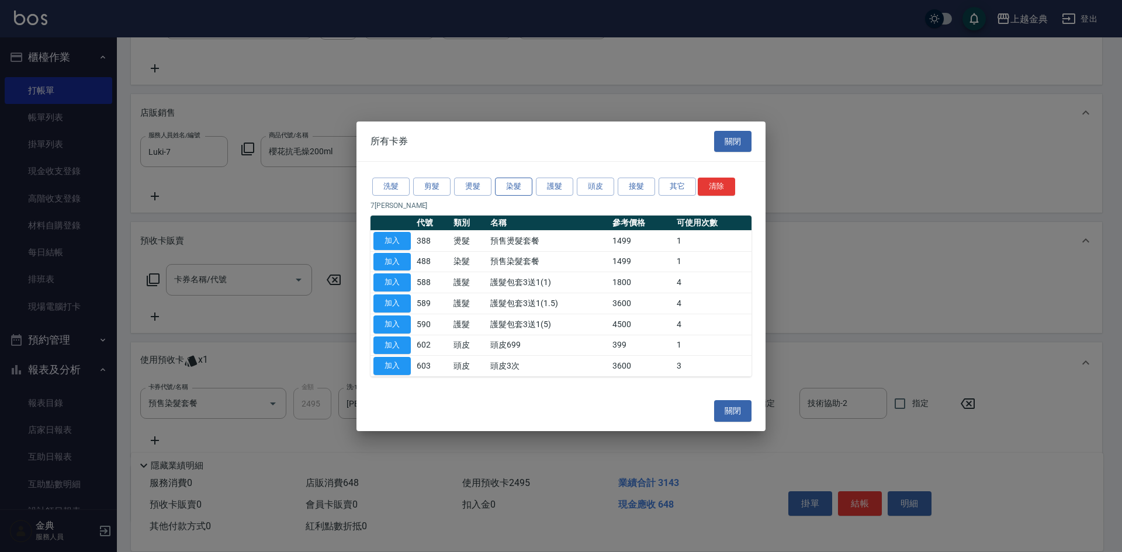
click at [521, 185] on button "染髮" at bounding box center [513, 187] width 37 height 18
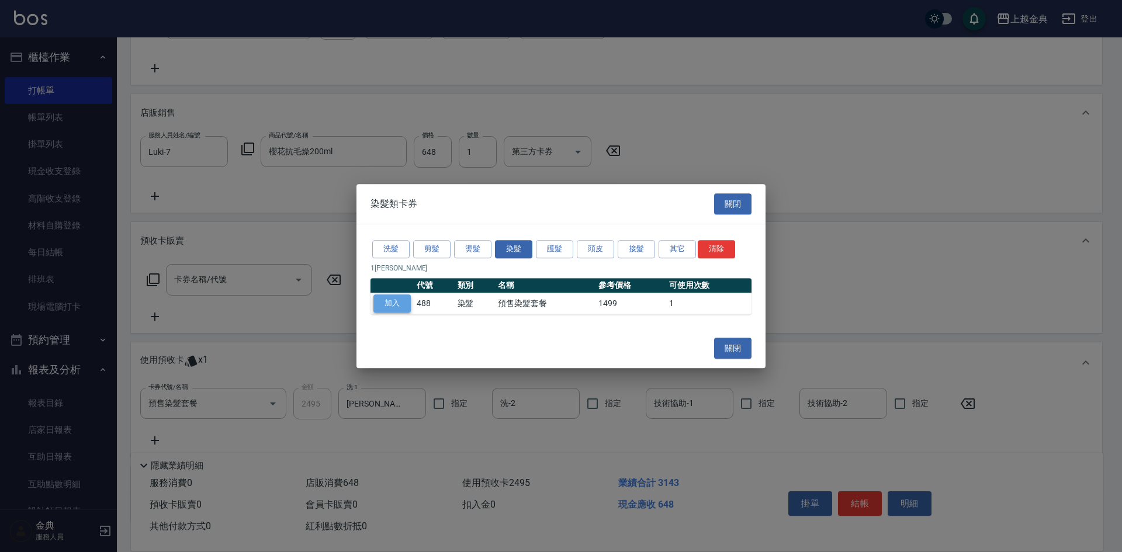
click at [376, 304] on button "加入" at bounding box center [391, 303] width 37 height 18
type input "預售染髮套餐(488)"
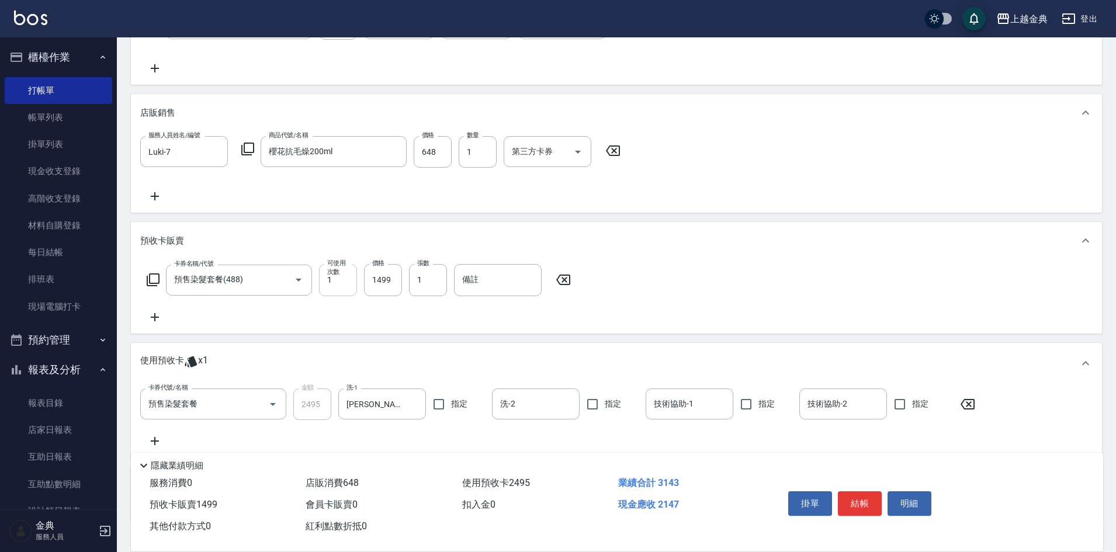
click at [339, 279] on input "1" at bounding box center [338, 280] width 38 height 32
click at [372, 276] on input "1499" at bounding box center [383, 280] width 38 height 32
type input "2599"
click at [449, 276] on div "卡券名稱/代號 預售染髮套餐(488) 卡券名稱/代號 可使用次數 1 可使用次數 價格 2599 價格 張數 1 張數 備註 備註" at bounding box center [359, 280] width 438 height 32
click at [431, 283] on input "1" at bounding box center [428, 280] width 38 height 32
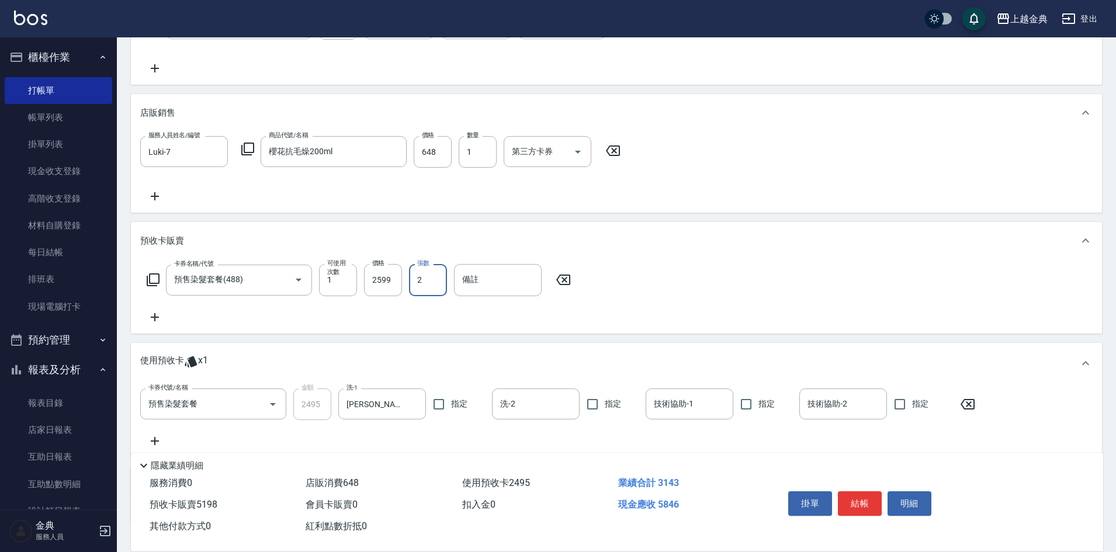
type input "2"
click at [448, 303] on div "卡券名稱/代號 預售染髮套餐(488) 卡券名稱/代號 可使用次數 1 可使用次數 價格 2599 價格 張數 2 張數 備註 備註" at bounding box center [616, 294] width 952 height 60
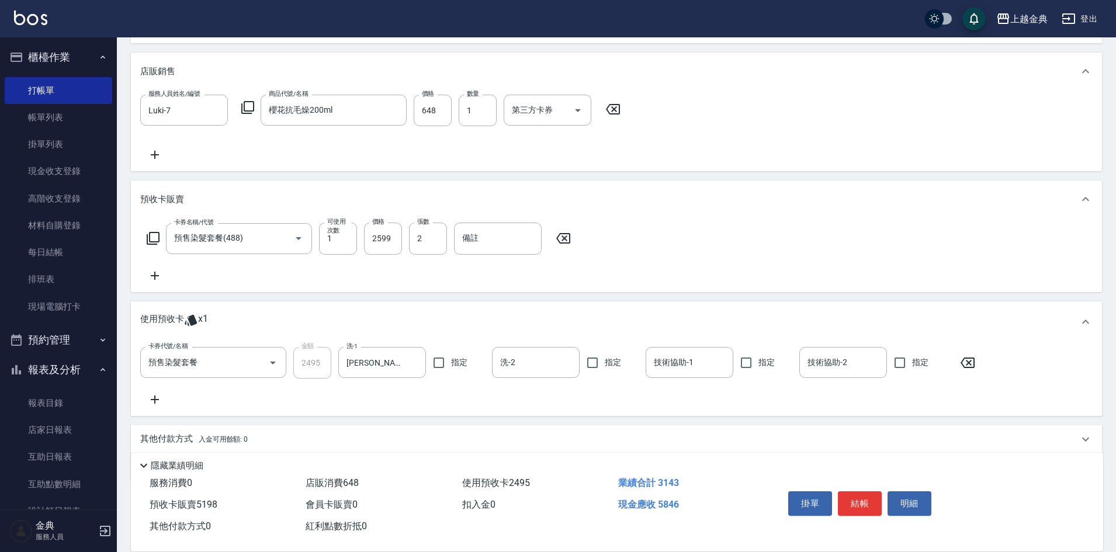
scroll to position [308, 0]
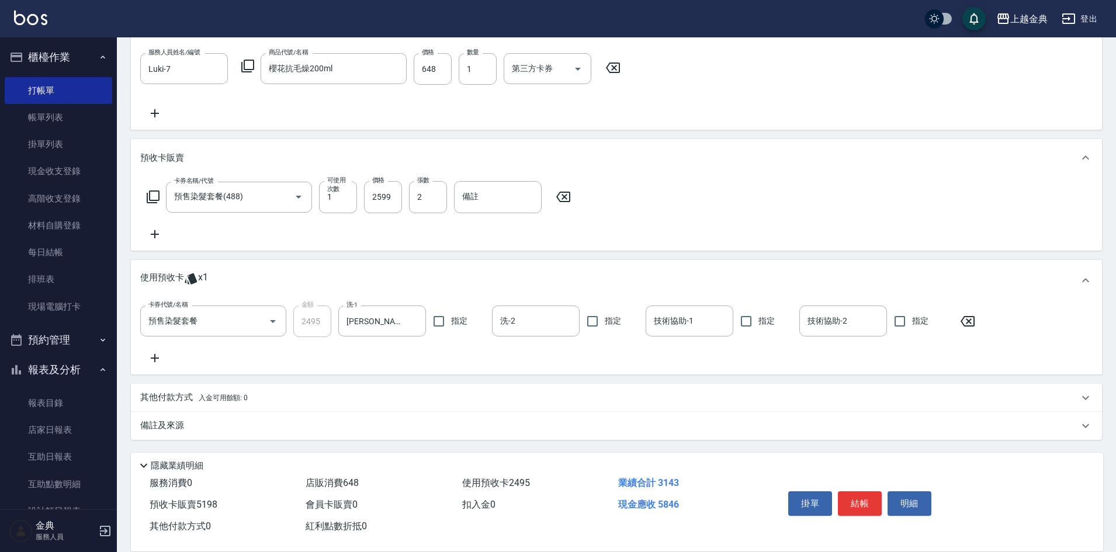
click at [171, 400] on p "其他付款方式 入金可用餘額: 0" at bounding box center [193, 397] width 107 height 13
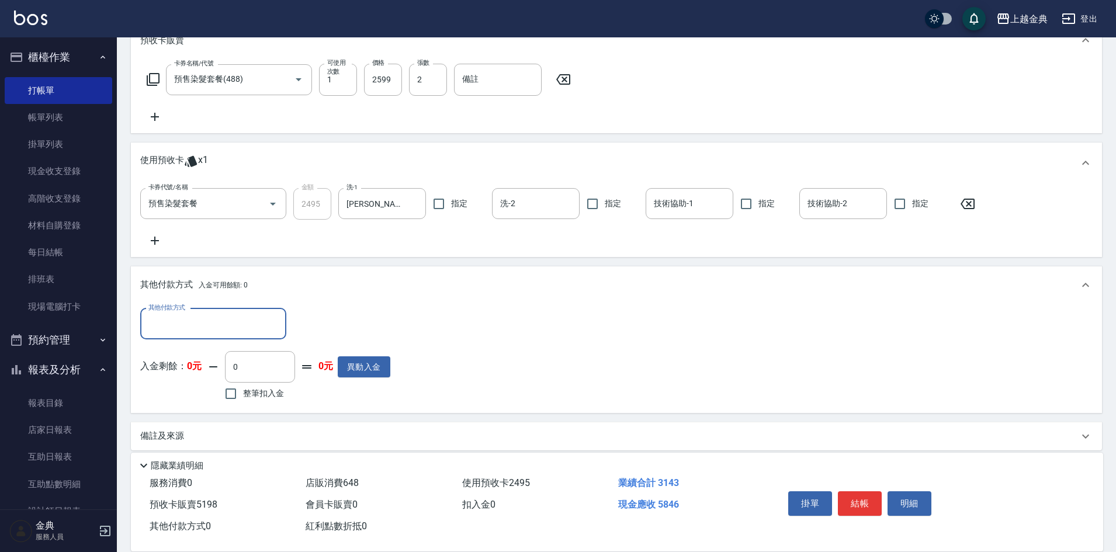
scroll to position [431, 0]
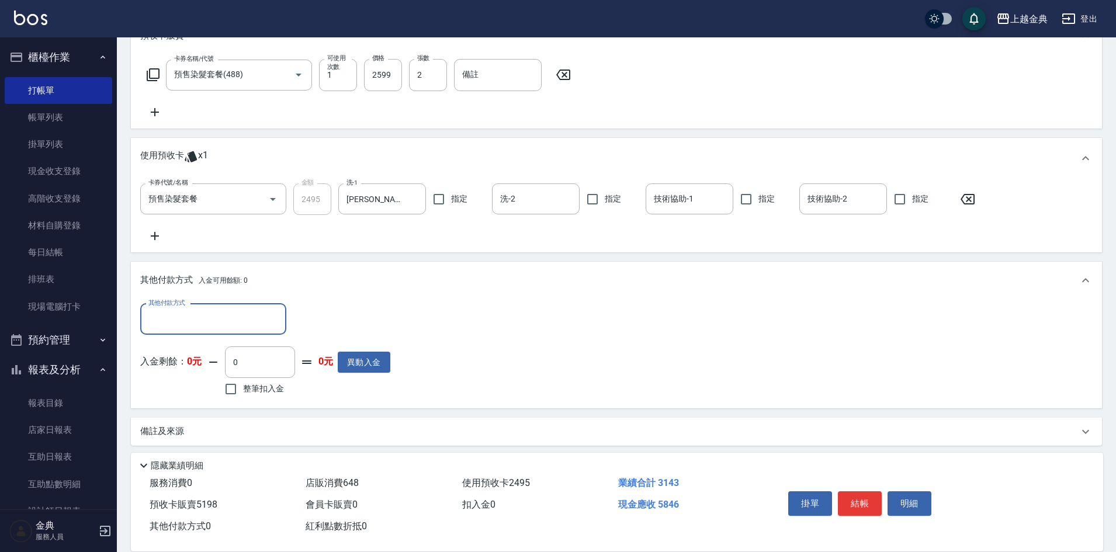
click at [161, 322] on input "其他付款方式" at bounding box center [213, 319] width 136 height 20
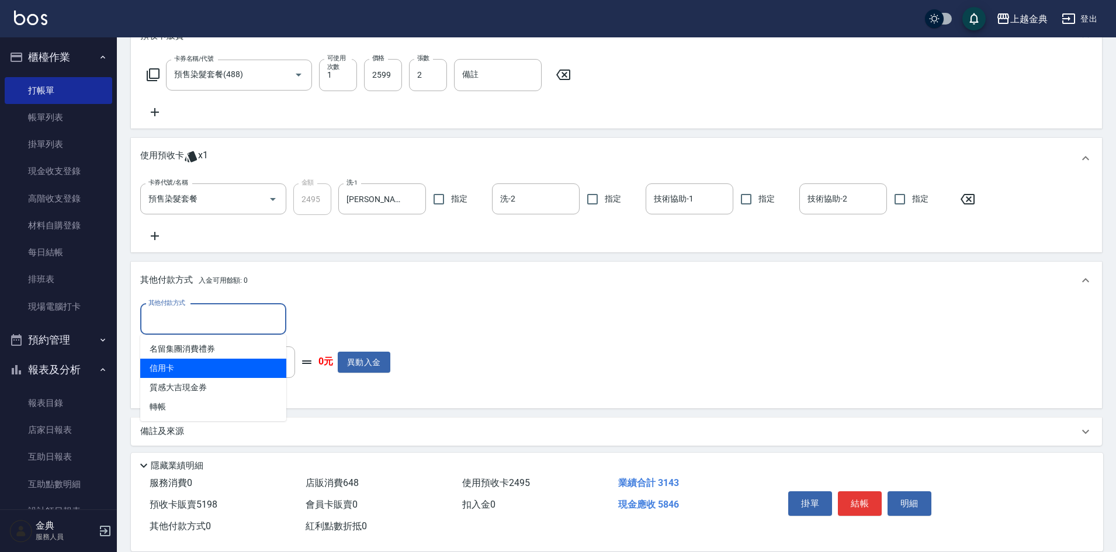
click at [178, 376] on span "信用卡" at bounding box center [213, 368] width 146 height 19
type input "信用卡"
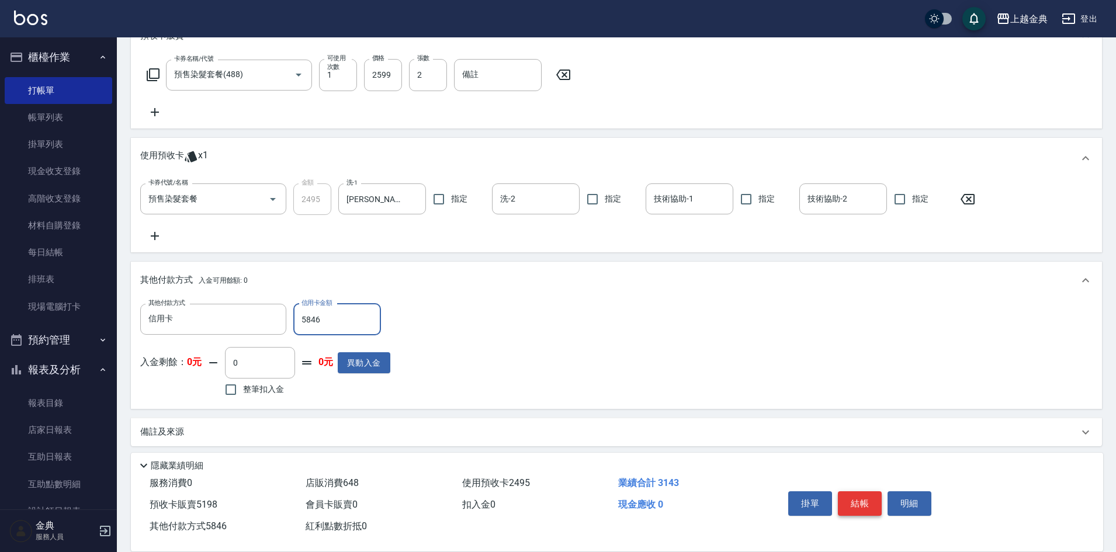
type input "5846"
click at [854, 500] on button "結帳" at bounding box center [860, 503] width 44 height 25
type input "[DATE] 18:49"
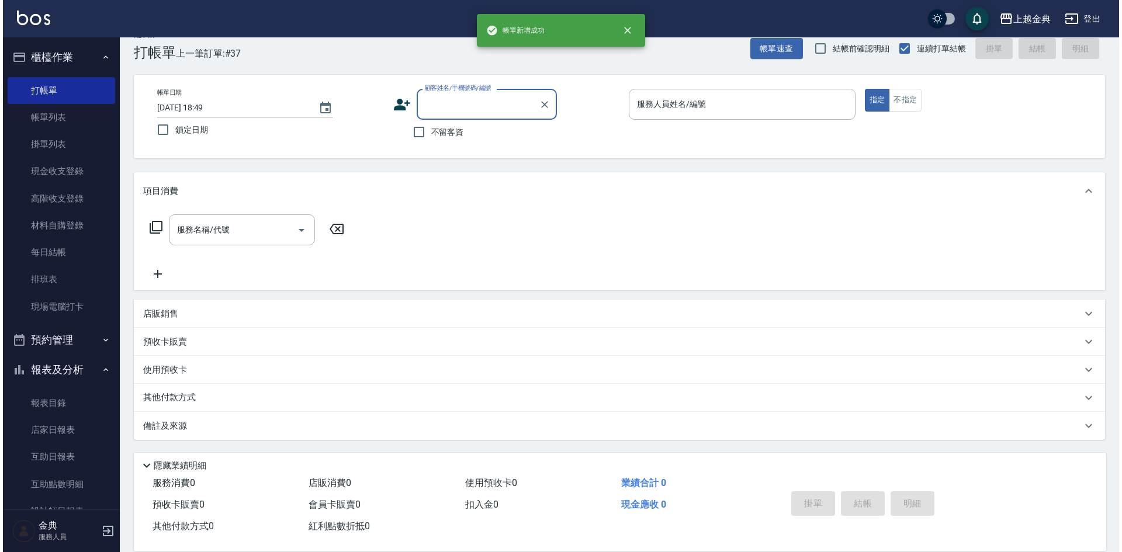
scroll to position [0, 0]
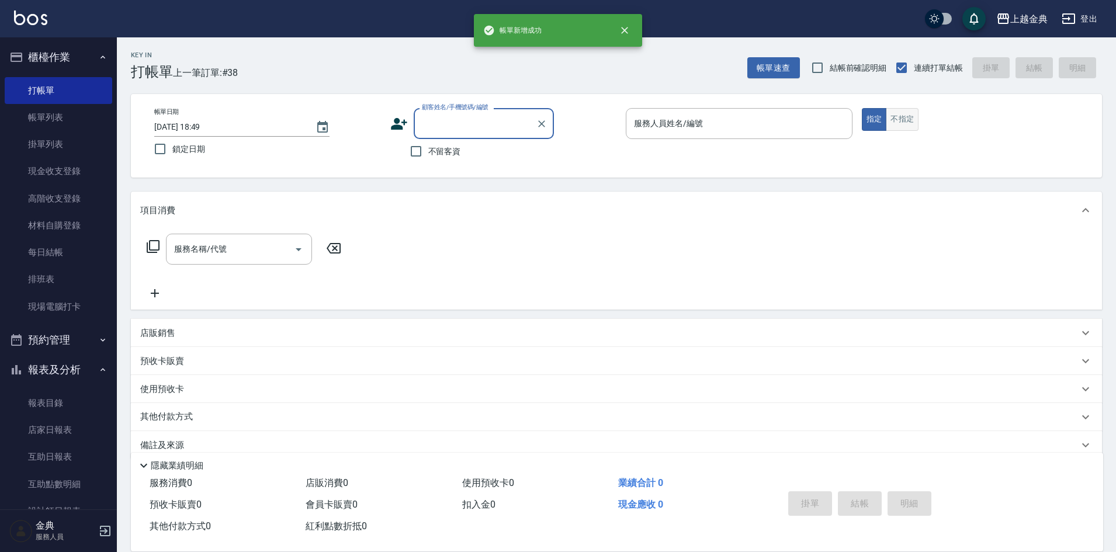
click at [911, 128] on button "不指定" at bounding box center [902, 119] width 33 height 23
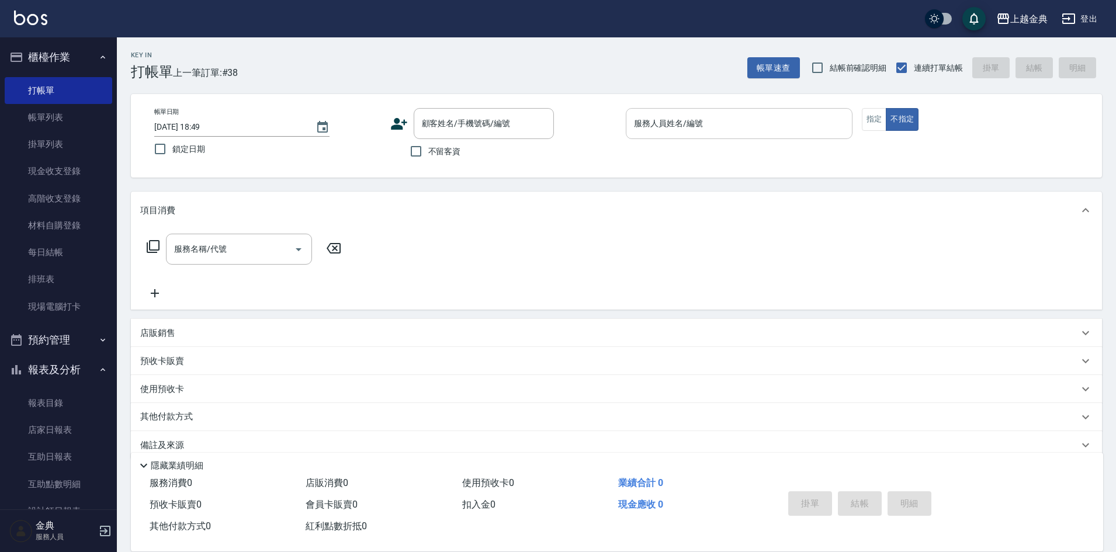
click at [844, 123] on input "服務人員姓名/編號" at bounding box center [739, 123] width 216 height 20
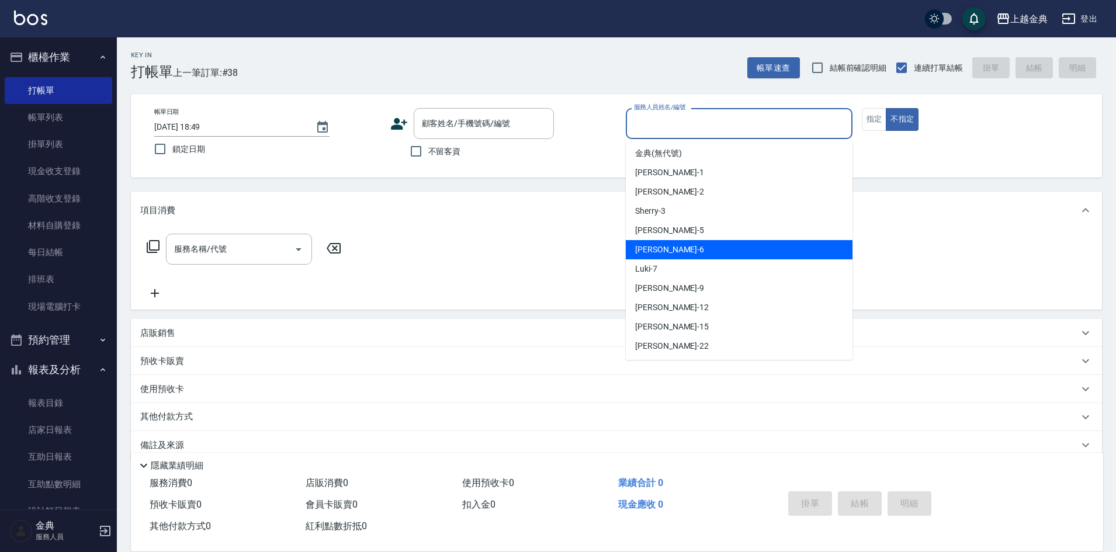
click at [719, 254] on div "[PERSON_NAME] -6" at bounding box center [739, 249] width 227 height 19
type input "[PERSON_NAME]-6"
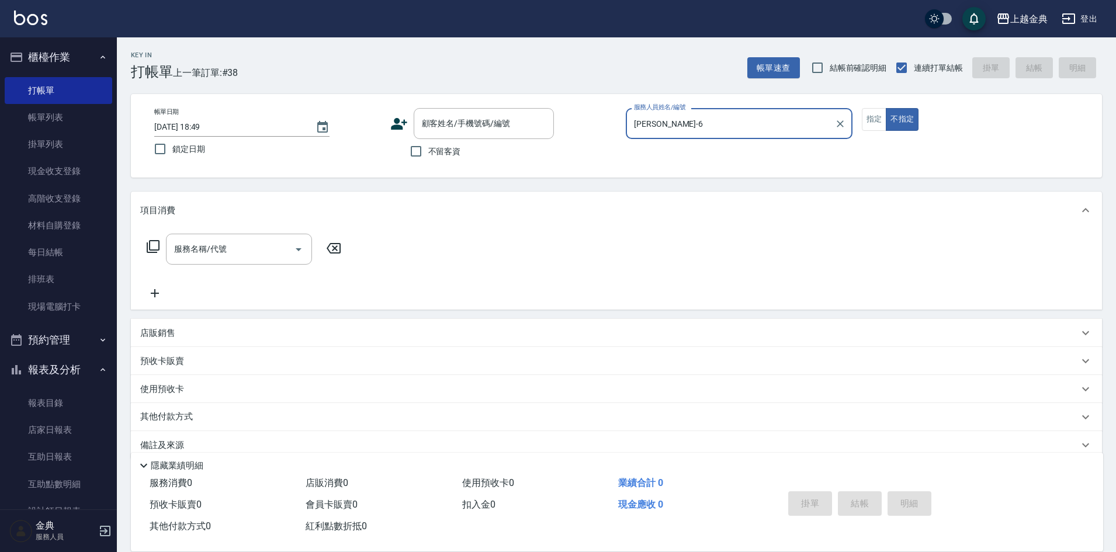
click at [157, 249] on icon at bounding box center [153, 247] width 14 height 14
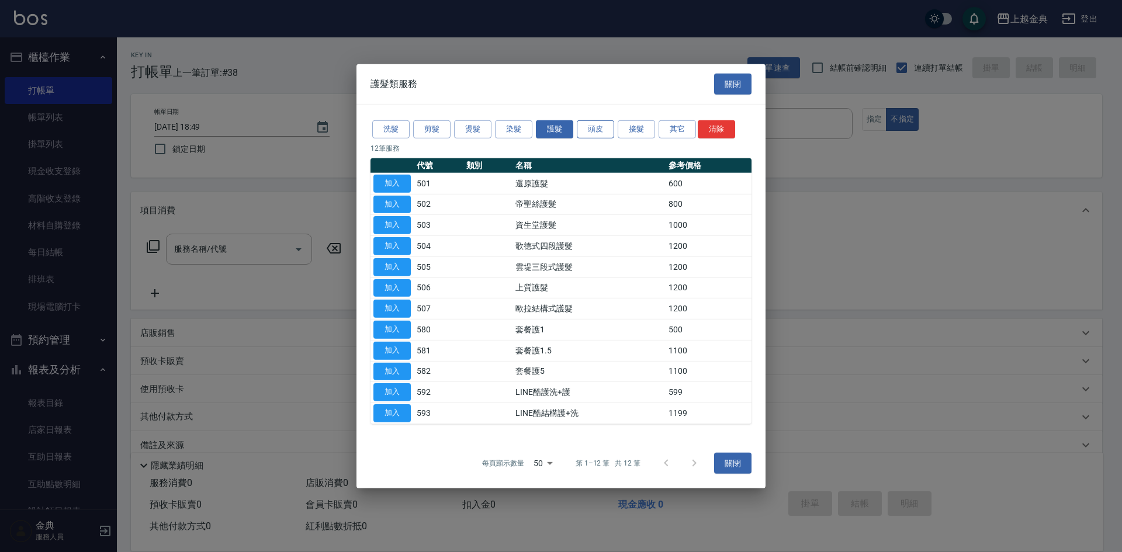
click at [587, 130] on button "頭皮" at bounding box center [595, 129] width 37 height 18
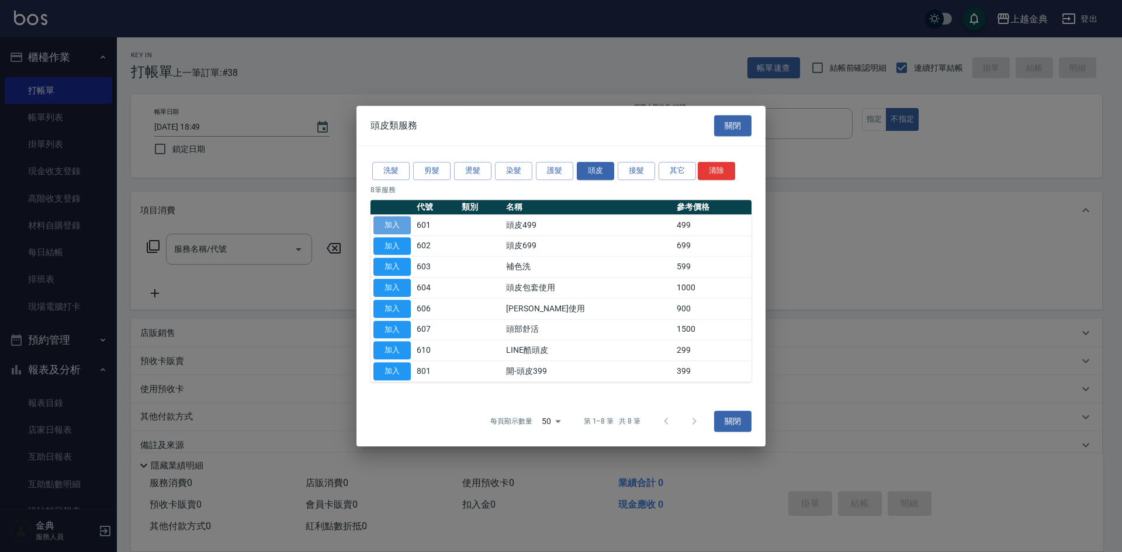
click at [407, 227] on button "加入" at bounding box center [391, 225] width 37 height 18
type input "頭皮499(601)"
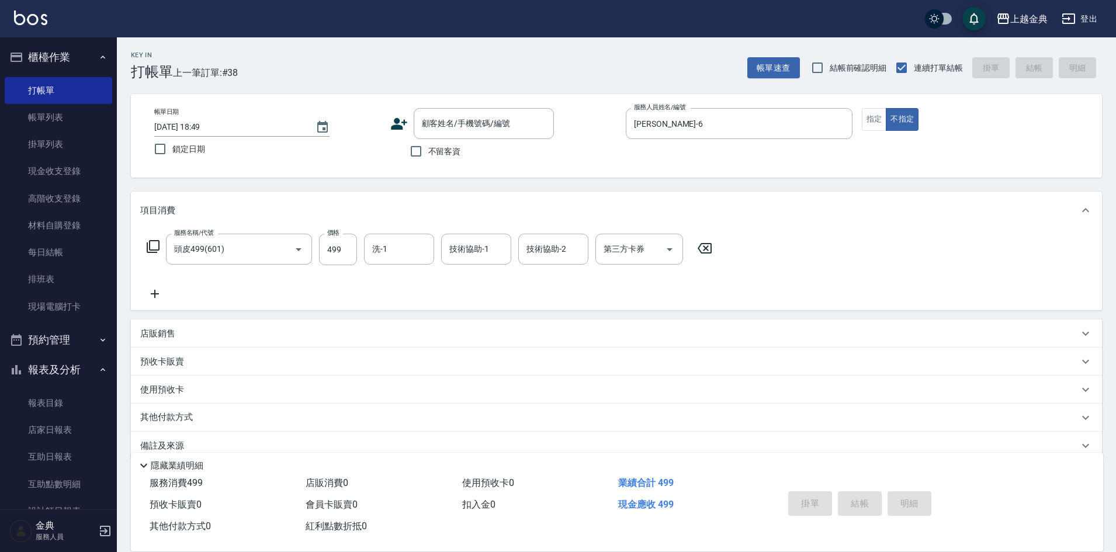
click at [433, 152] on span "不留客資" at bounding box center [444, 151] width 33 height 12
click at [428, 152] on input "不留客資" at bounding box center [416, 151] width 25 height 25
checkbox input "true"
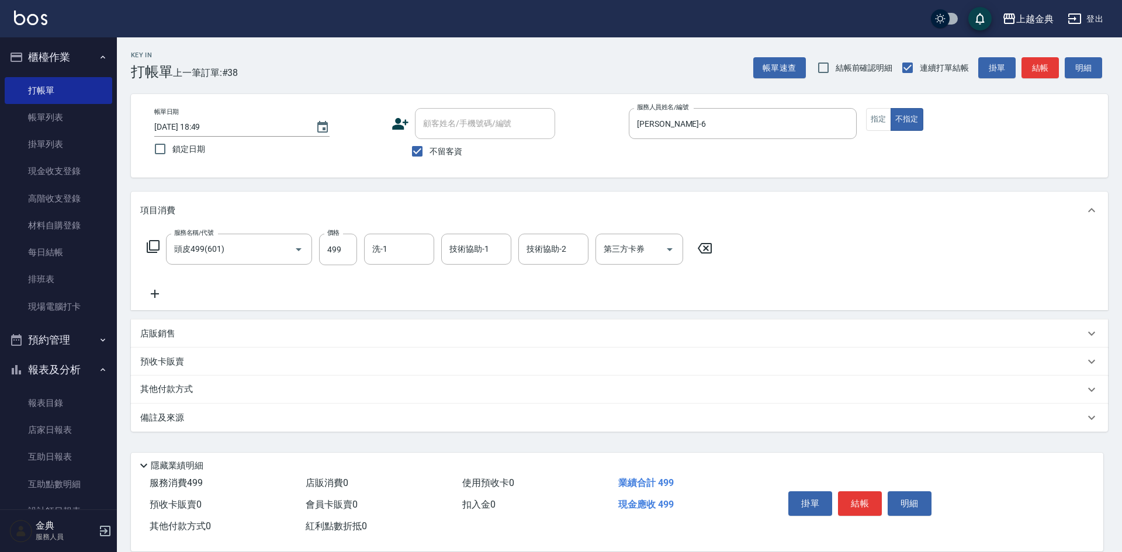
click at [175, 390] on p "其他付款方式" at bounding box center [169, 389] width 58 height 13
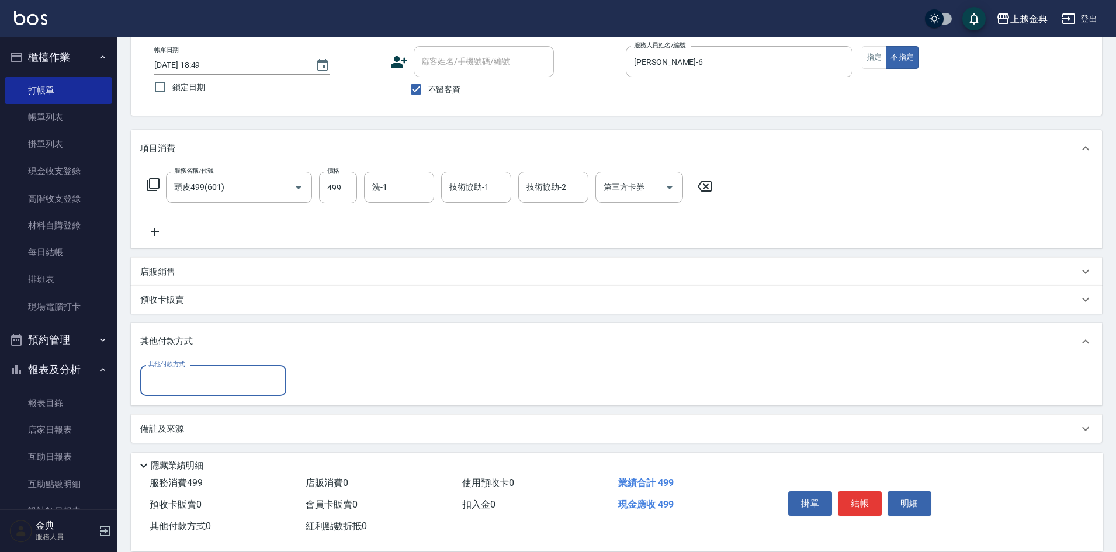
scroll to position [65, 0]
click at [175, 381] on input "其他付款方式" at bounding box center [213, 377] width 136 height 20
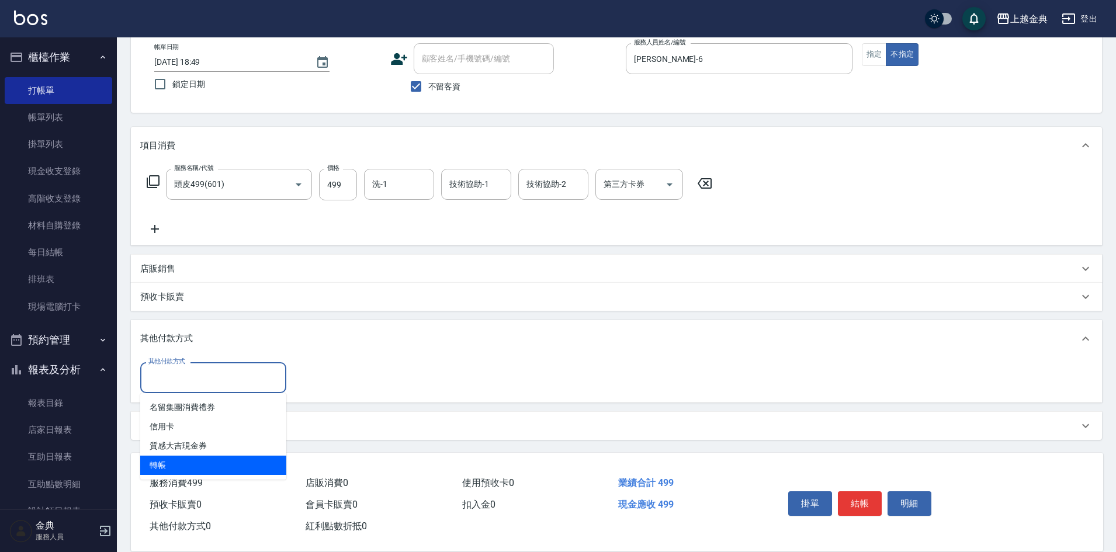
click at [188, 463] on span "轉帳" at bounding box center [213, 465] width 146 height 19
type input "轉帳"
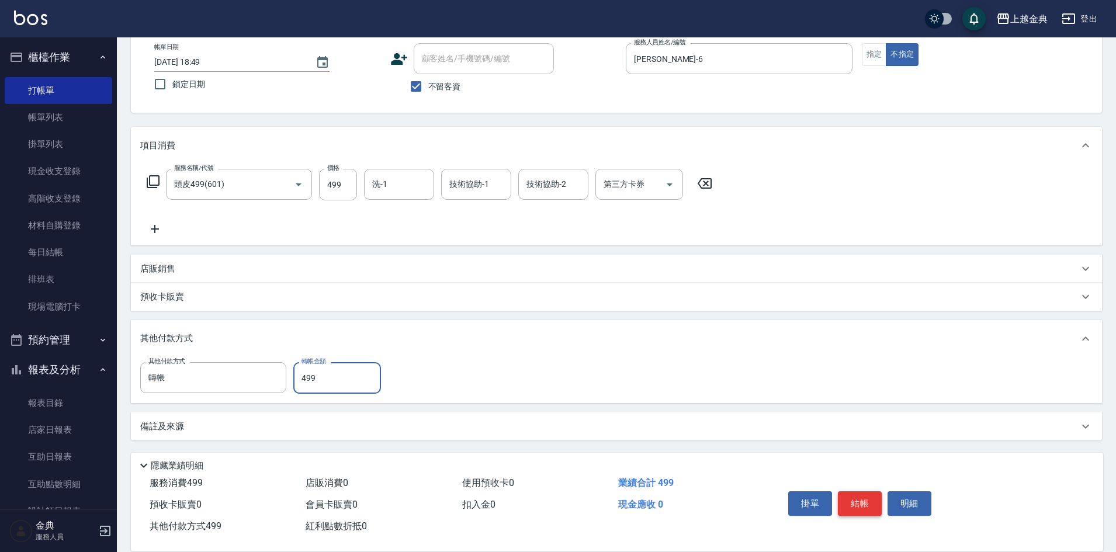
type input "499"
click at [868, 502] on button "結帳" at bounding box center [860, 503] width 44 height 25
type input "[DATE] 18:50"
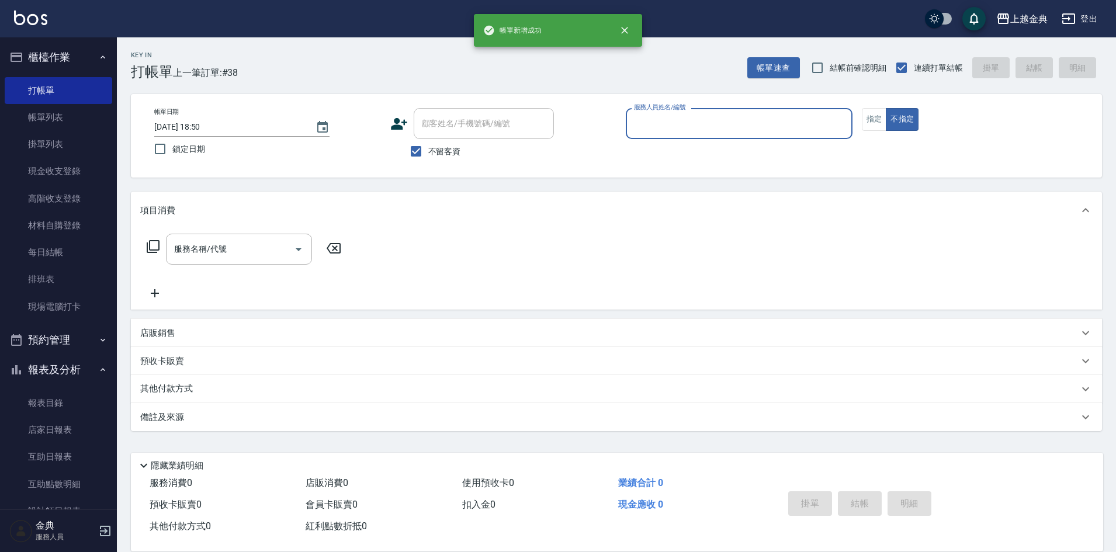
scroll to position [0, 0]
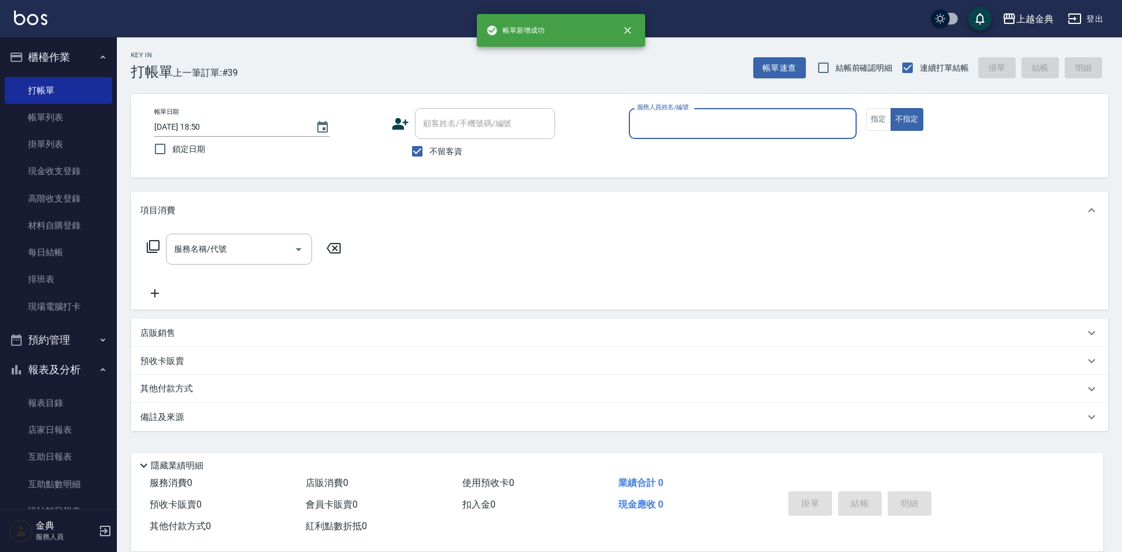
click at [686, 109] on label "服務人員姓名/編號" at bounding box center [662, 107] width 51 height 9
click at [686, 113] on input "服務人員姓名/編號" at bounding box center [742, 123] width 217 height 20
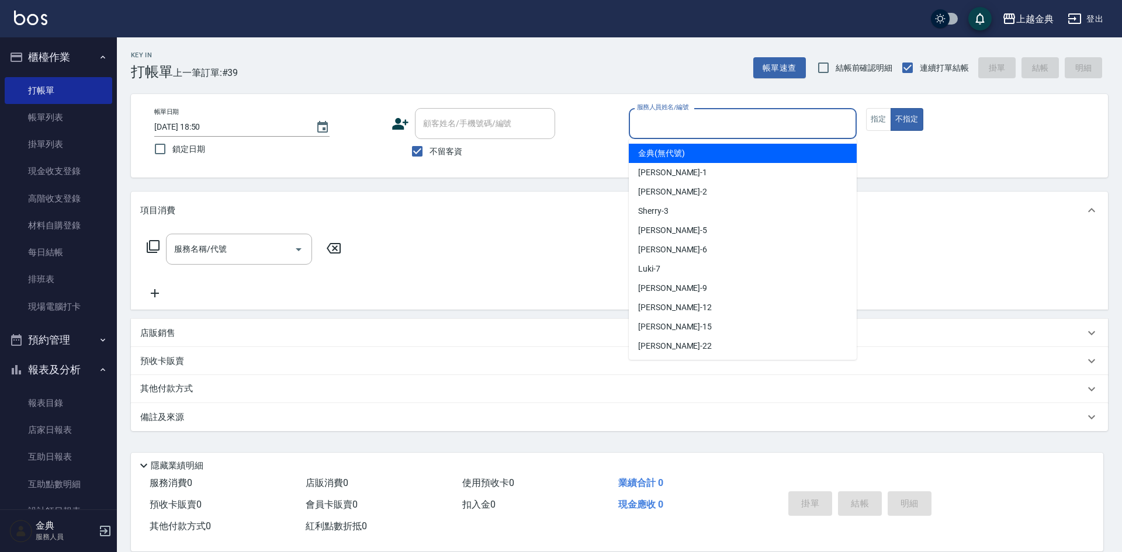
drag, startPoint x: 691, startPoint y: 113, endPoint x: 691, endPoint y: 176, distance: 62.5
click at [690, 113] on input "服務人員姓名/編號" at bounding box center [742, 123] width 217 height 20
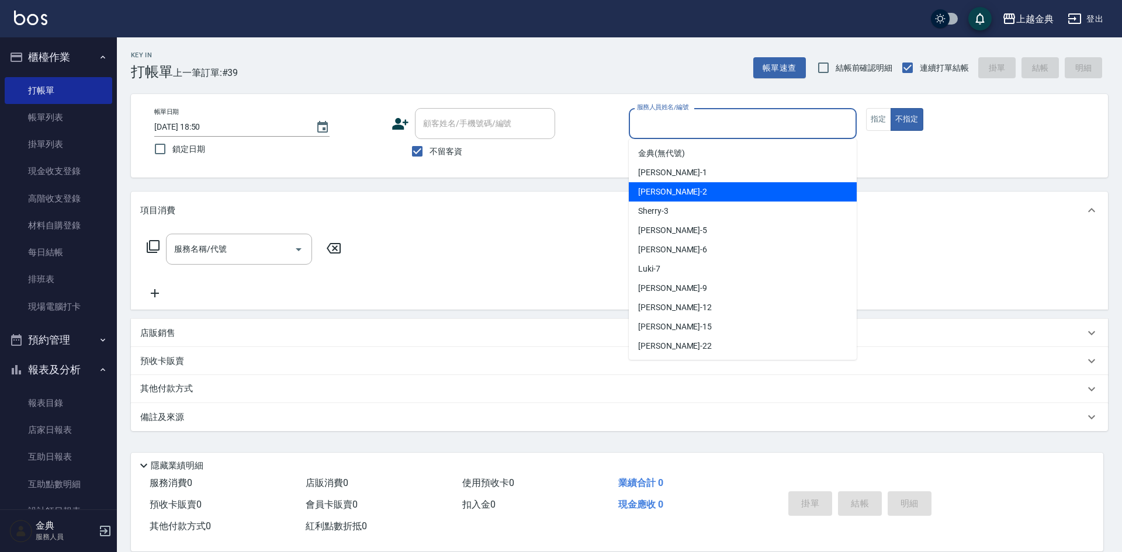
drag, startPoint x: 689, startPoint y: 194, endPoint x: 524, endPoint y: 221, distance: 167.5
click at [686, 193] on div "Cindy -2" at bounding box center [743, 191] width 228 height 19
type input "Cindy-2"
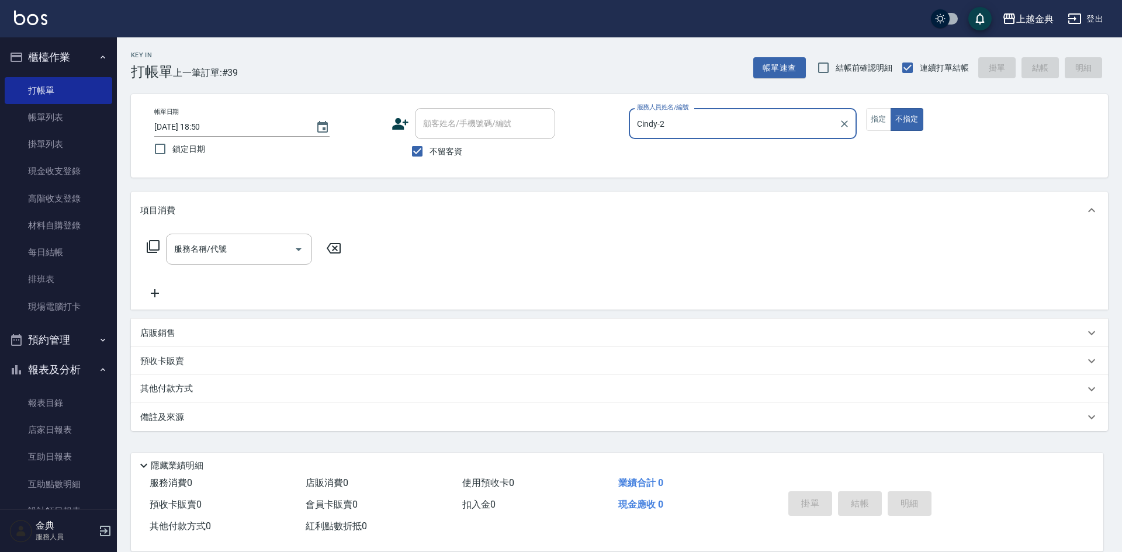
click at [151, 249] on icon at bounding box center [153, 247] width 14 height 14
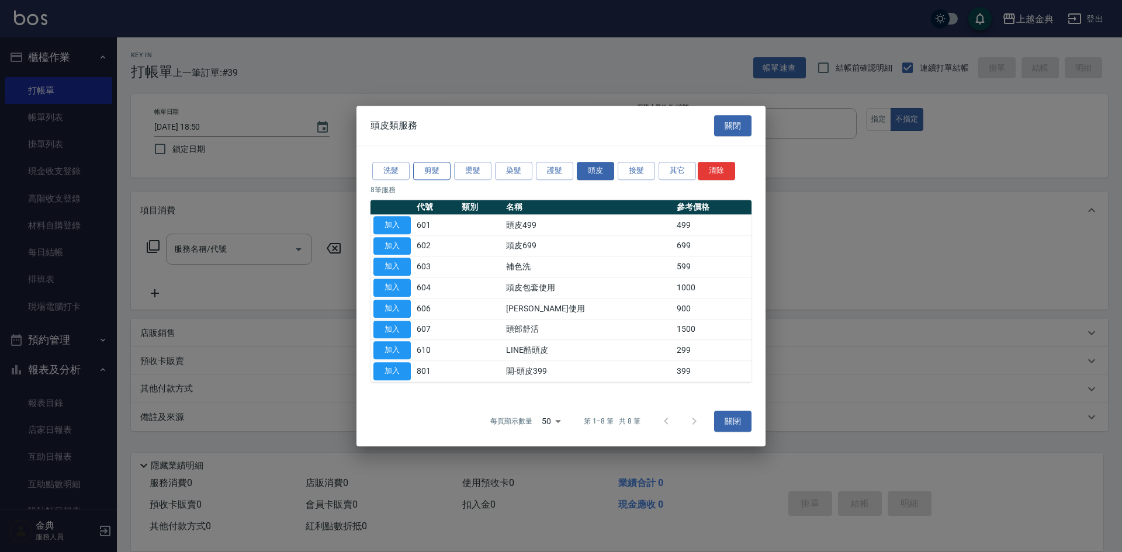
click at [428, 166] on button "剪髮" at bounding box center [431, 171] width 37 height 18
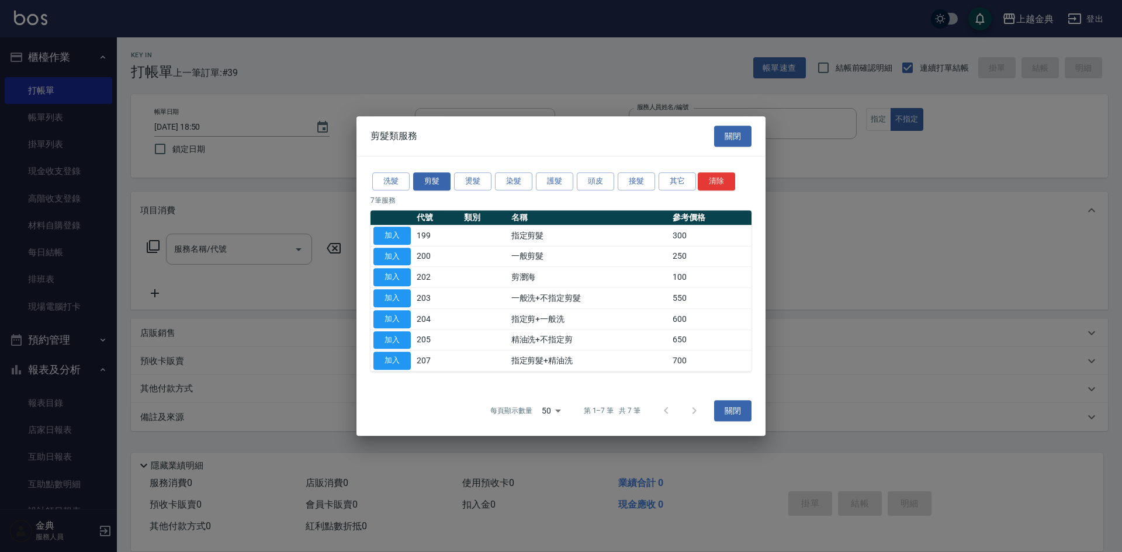
click at [390, 258] on button "加入" at bounding box center [391, 257] width 37 height 18
type input "一般剪髮(200)"
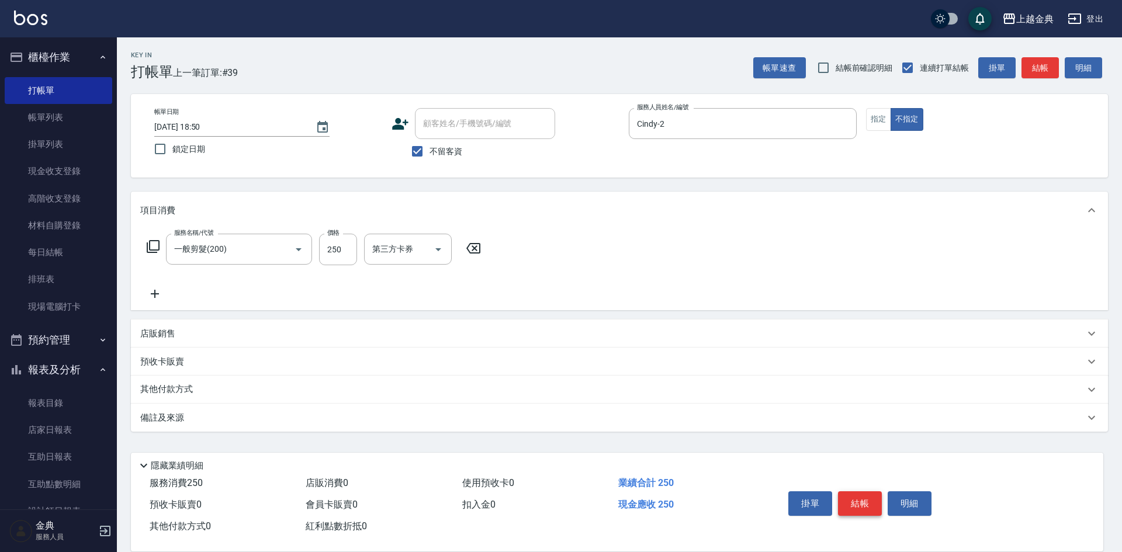
click at [868, 497] on button "結帳" at bounding box center [860, 503] width 44 height 25
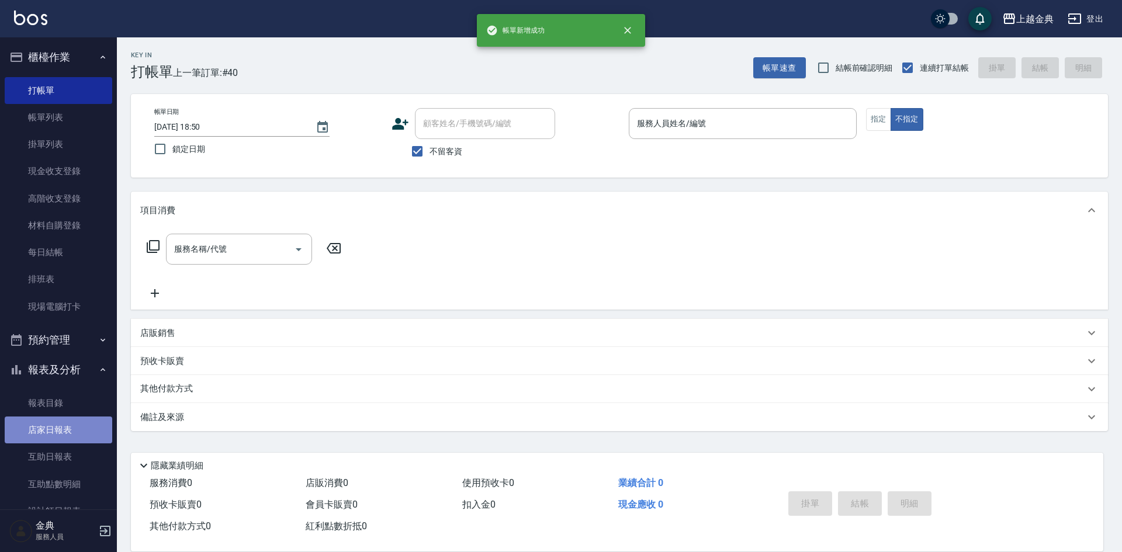
click at [67, 434] on link "店家日報表" at bounding box center [58, 430] width 107 height 27
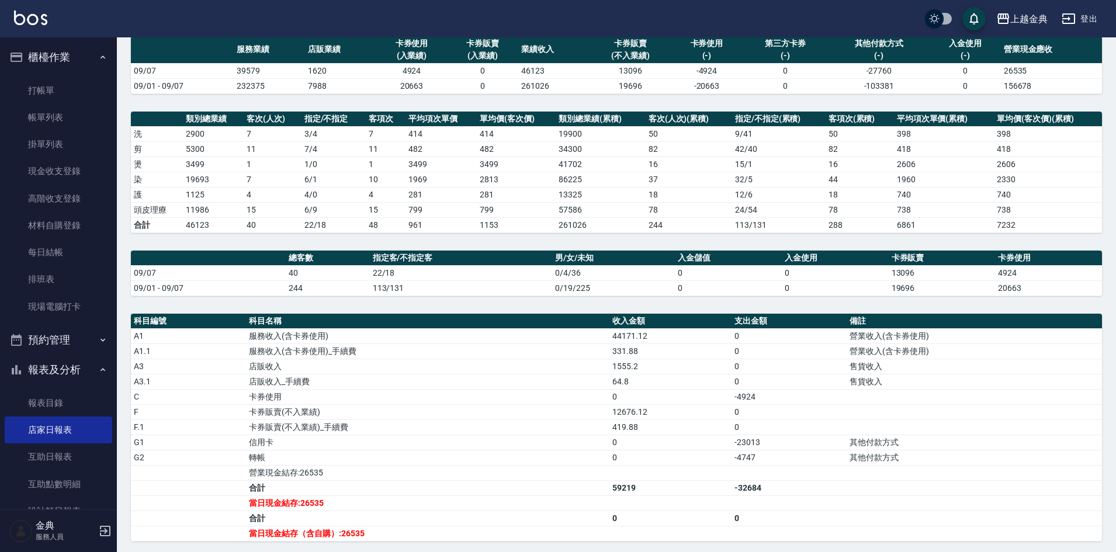
scroll to position [175, 0]
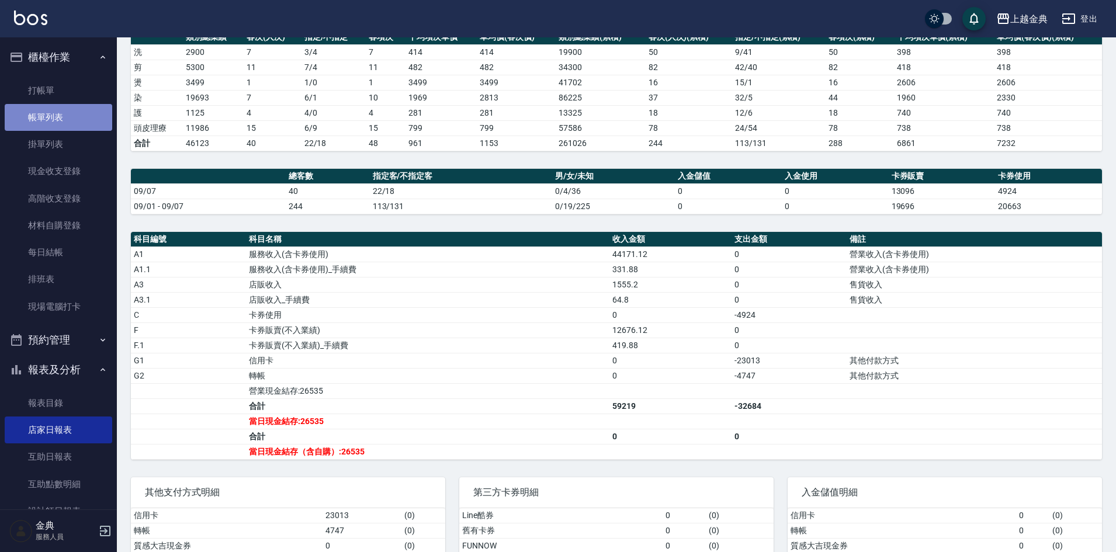
click at [69, 123] on link "帳單列表" at bounding box center [58, 117] width 107 height 27
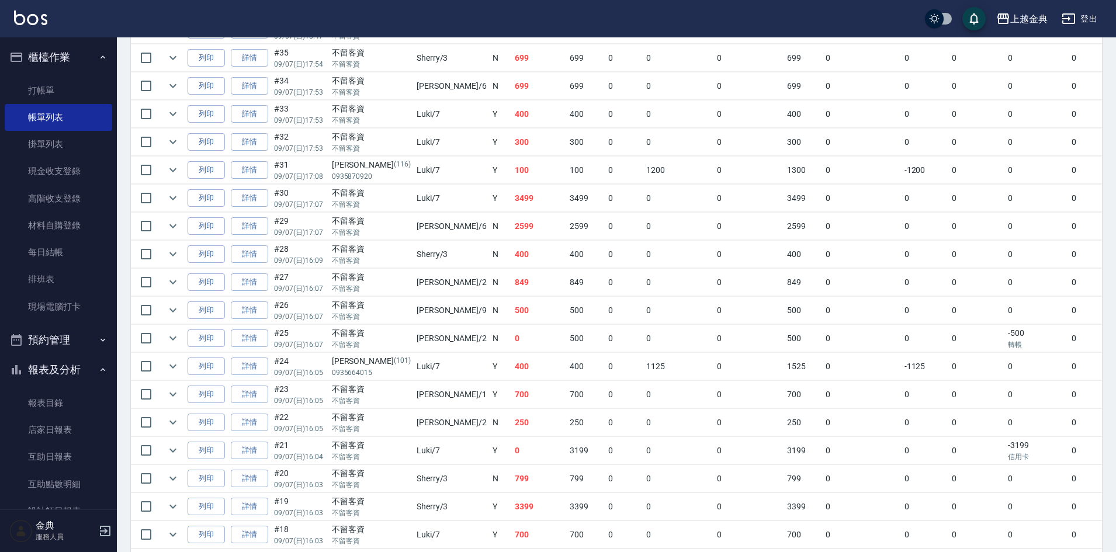
scroll to position [467, 0]
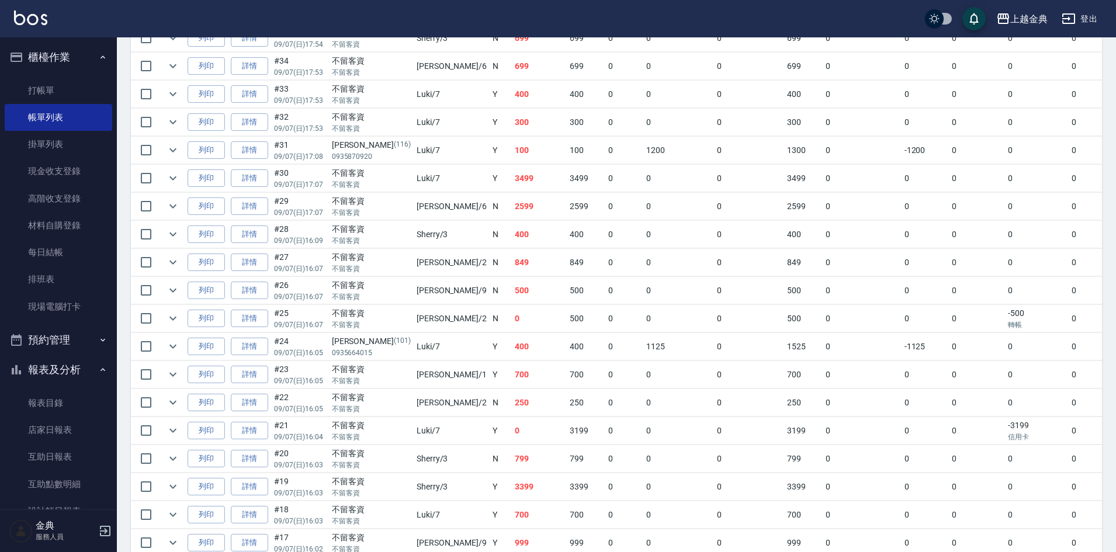
click at [414, 306] on td "[PERSON_NAME] /2" at bounding box center [452, 318] width 76 height 27
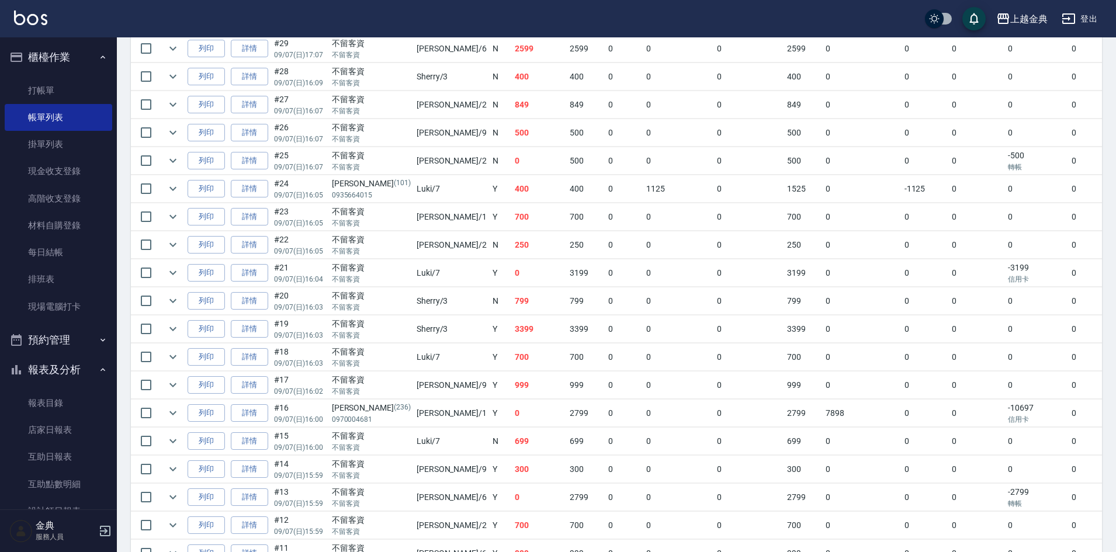
scroll to position [818, 0]
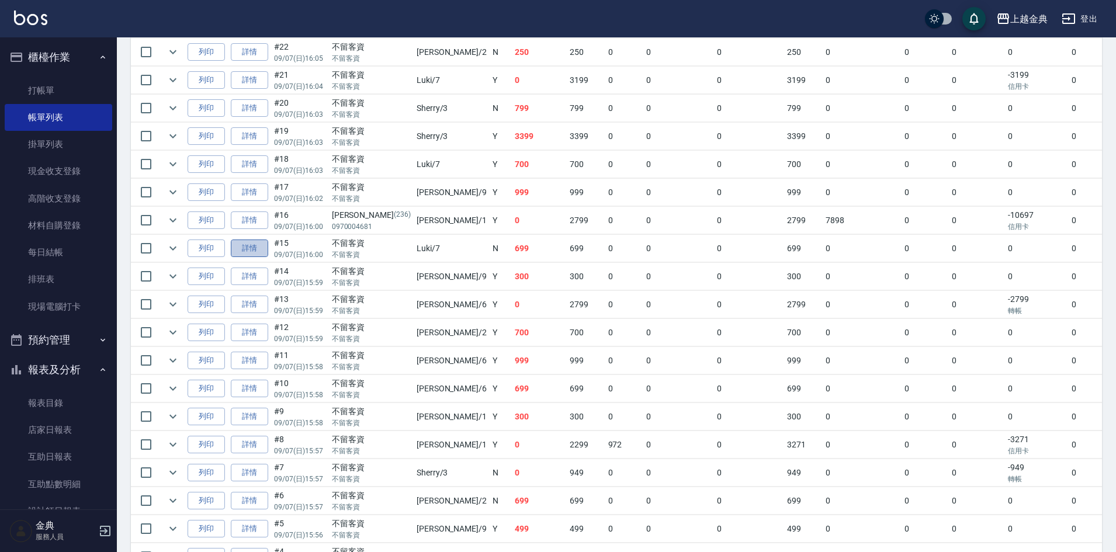
click at [245, 244] on link "詳情" at bounding box center [249, 249] width 37 height 18
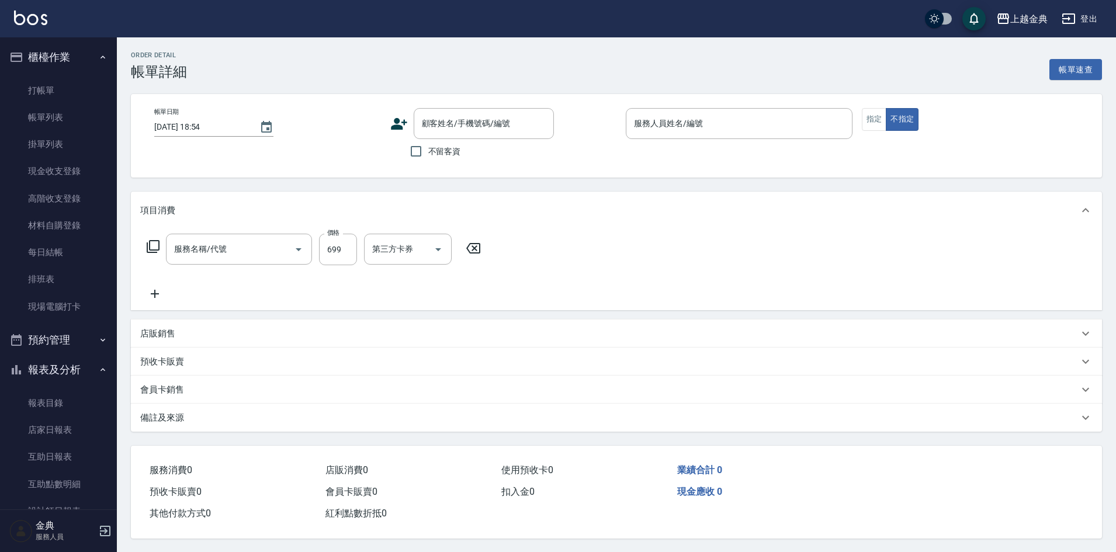
type input "[DATE] 16:00"
checkbox input "true"
type input "Luki-7"
type input "頭皮699(602)"
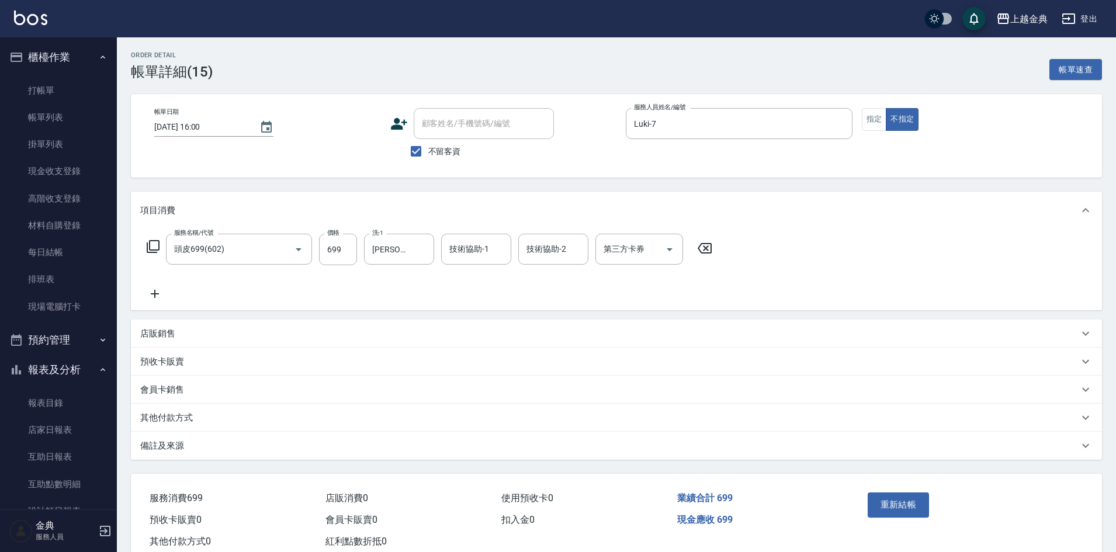
click at [164, 411] on div "其他付款方式" at bounding box center [616, 418] width 971 height 28
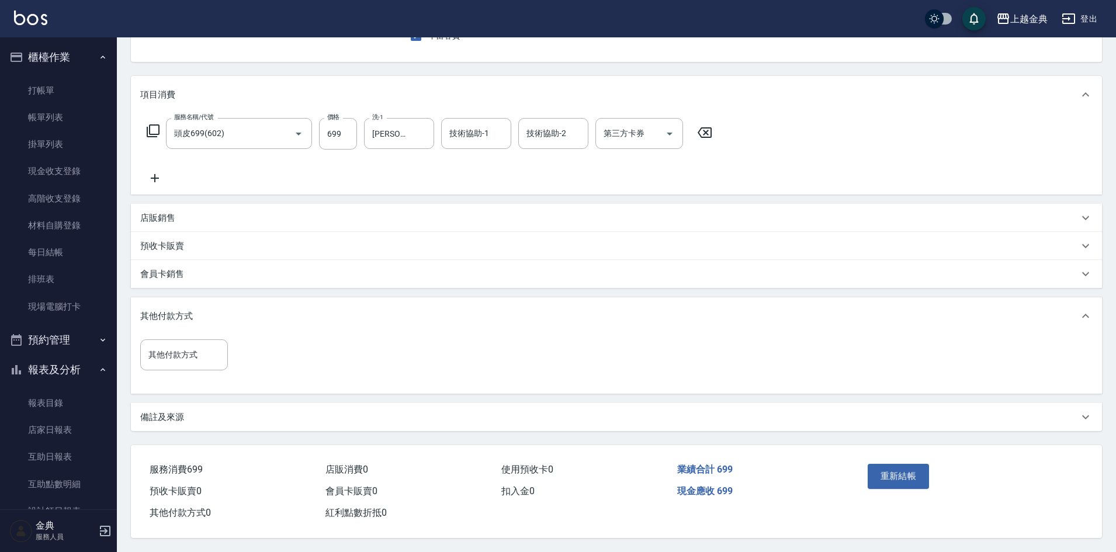
scroll to position [121, 0]
click at [175, 345] on input "其他付款方式" at bounding box center [183, 355] width 77 height 20
click at [174, 433] on span "轉帳" at bounding box center [184, 442] width 88 height 19
type input "轉帳"
click at [260, 353] on input "0" at bounding box center [279, 355] width 88 height 32
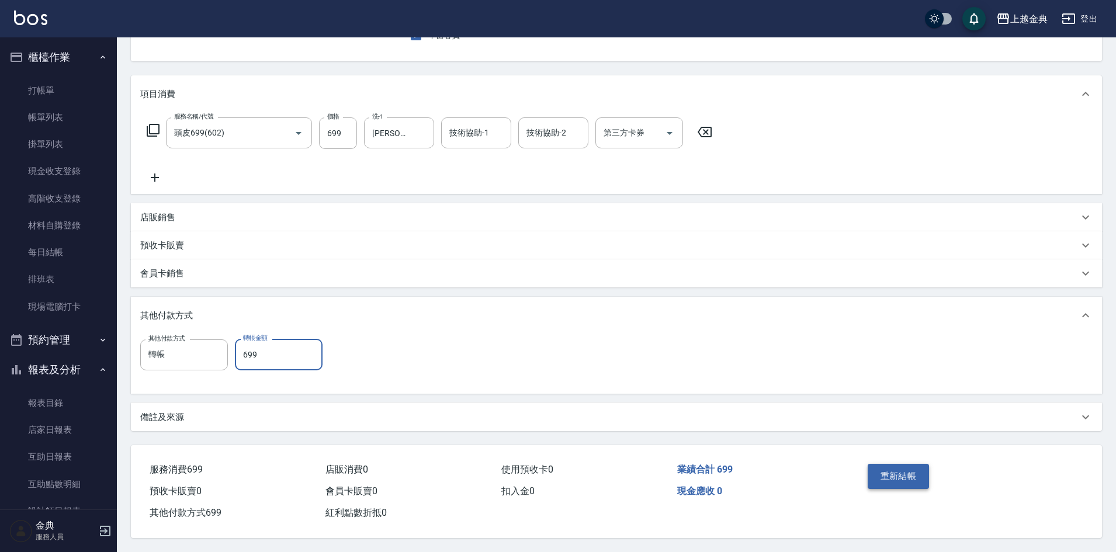
type input "699"
click at [904, 467] on button "重新結帳" at bounding box center [899, 476] width 62 height 25
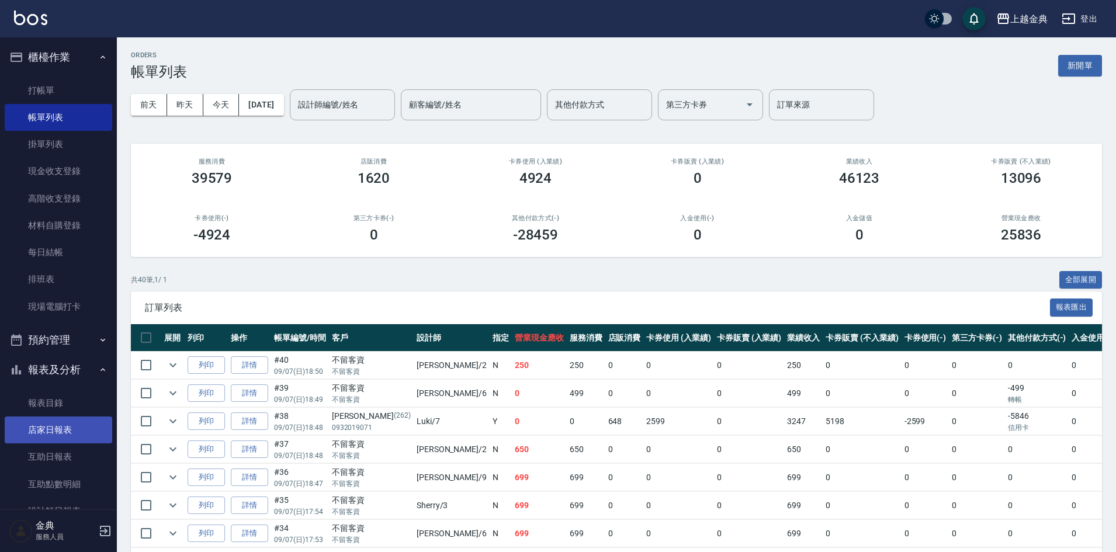
click at [30, 430] on link "店家日報表" at bounding box center [58, 430] width 107 height 27
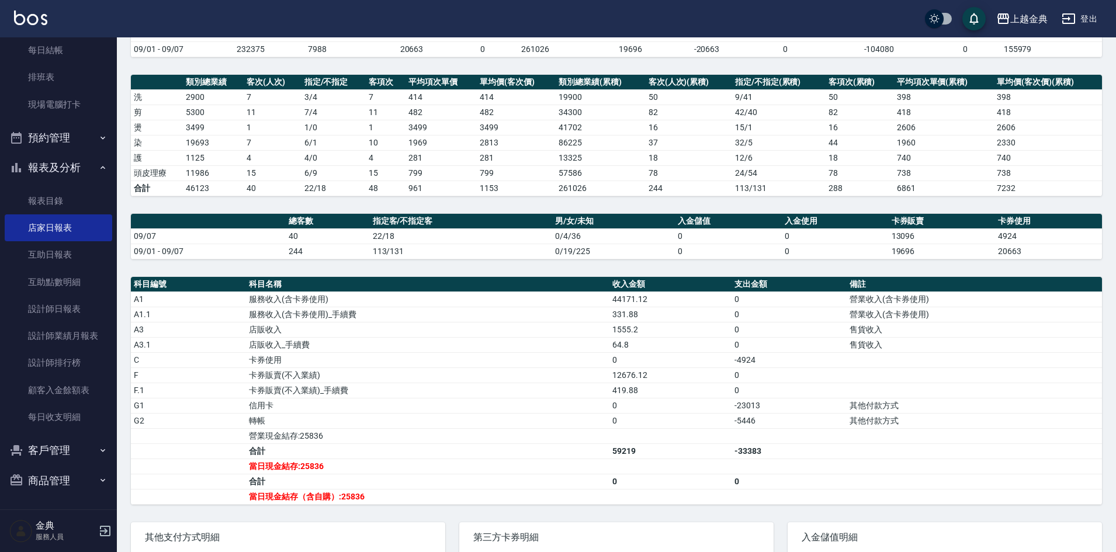
scroll to position [220, 0]
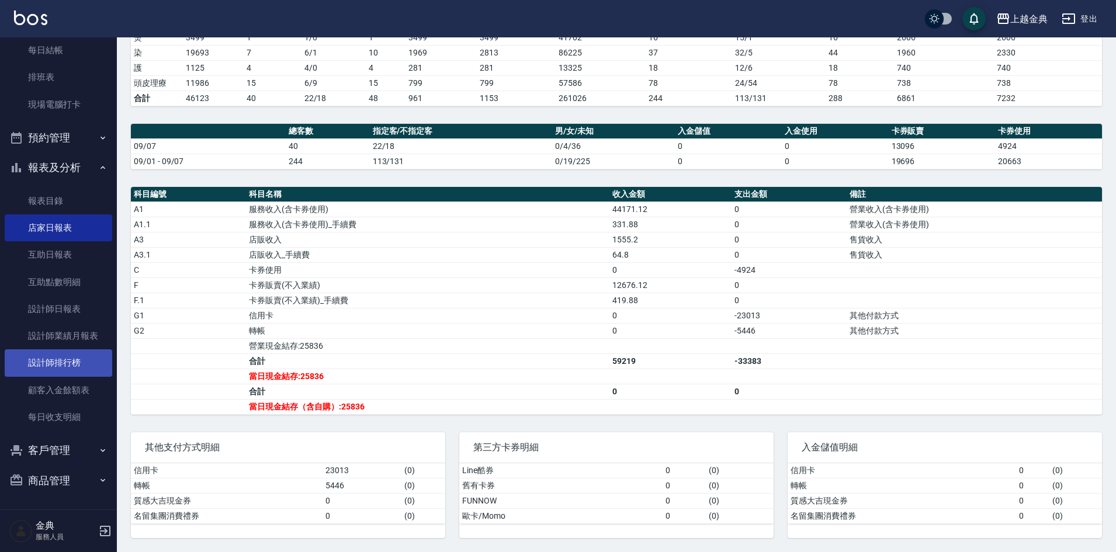
click at [62, 349] on link "設計師排行榜" at bounding box center [58, 362] width 107 height 27
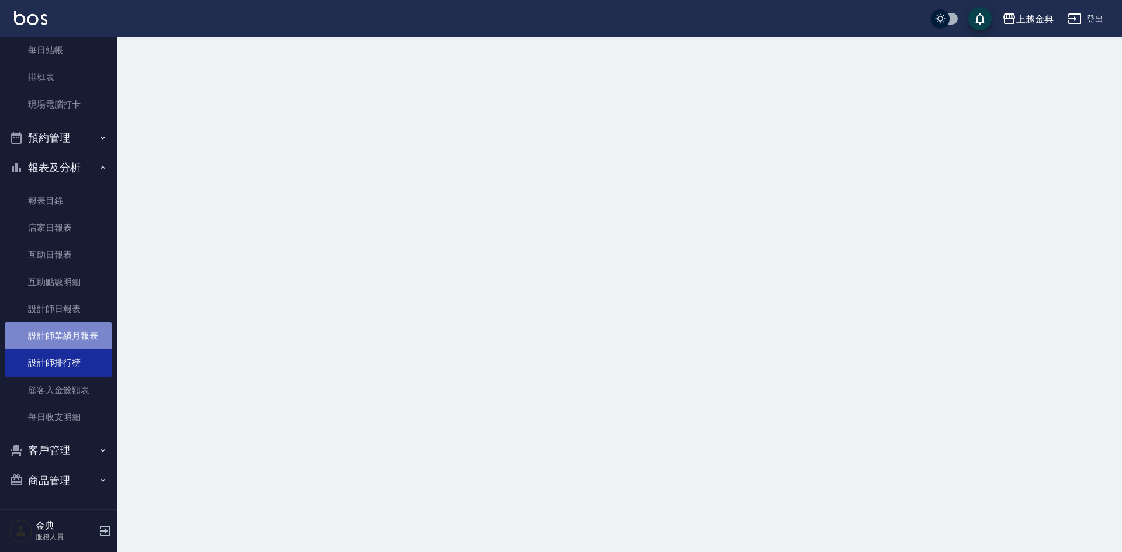
click at [62, 338] on link "設計師業績月報表" at bounding box center [58, 335] width 107 height 27
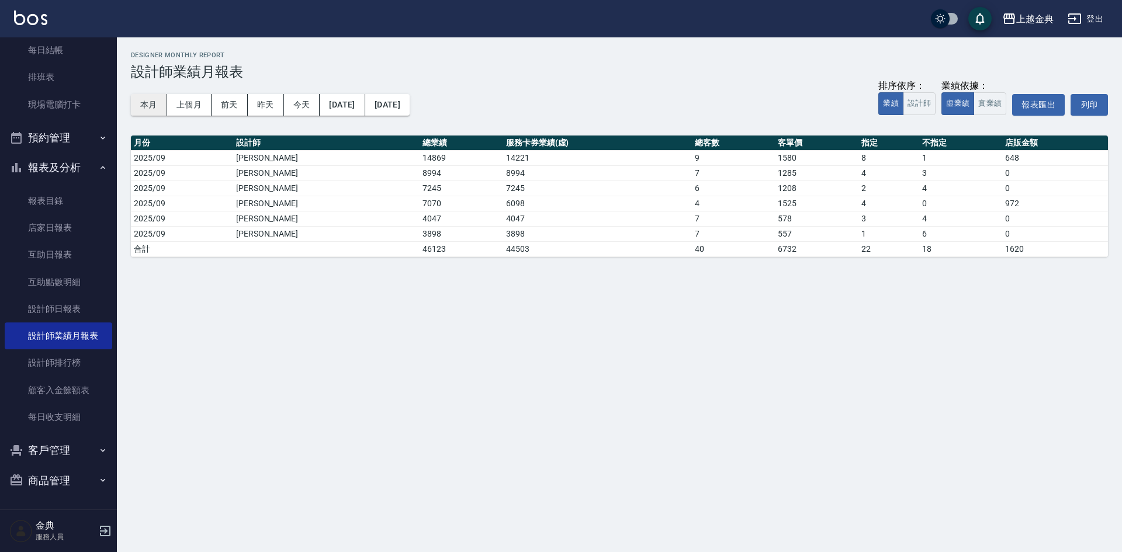
click at [146, 99] on button "本月" at bounding box center [149, 105] width 36 height 22
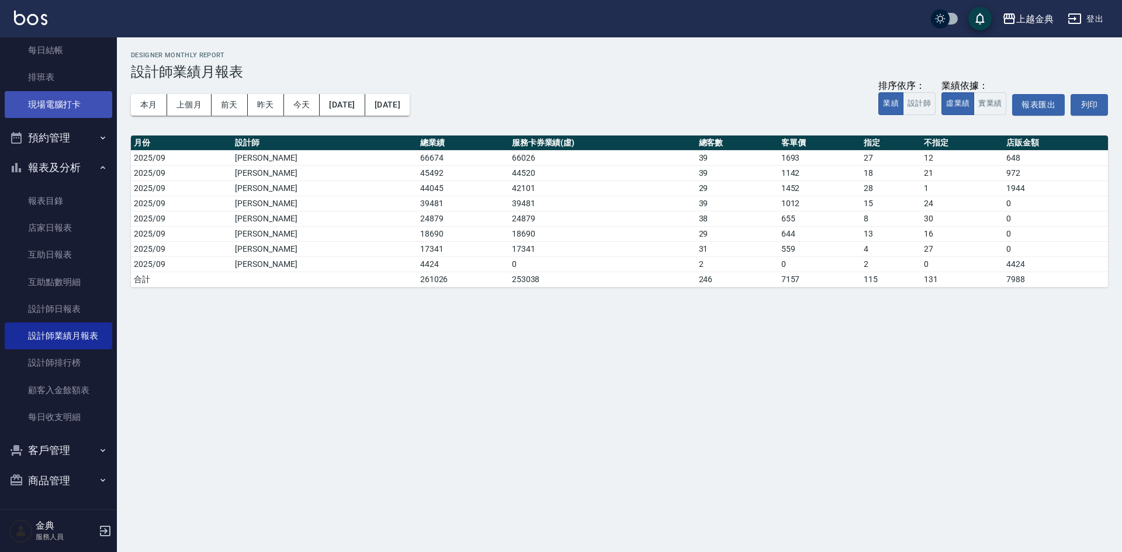
click at [60, 107] on link "現場電腦打卡" at bounding box center [58, 104] width 107 height 27
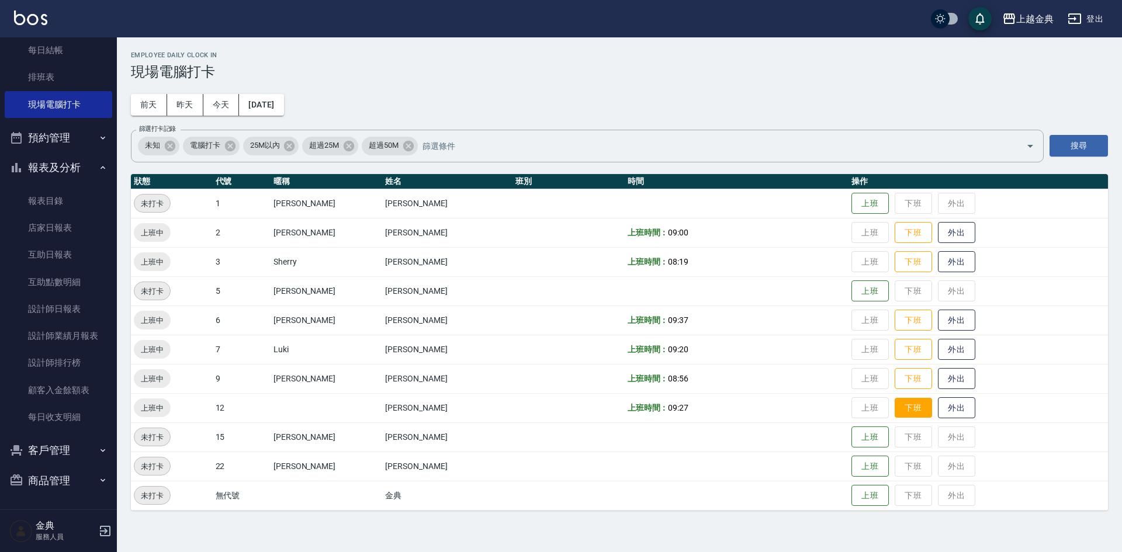
click at [900, 401] on button "下班" at bounding box center [912, 408] width 37 height 20
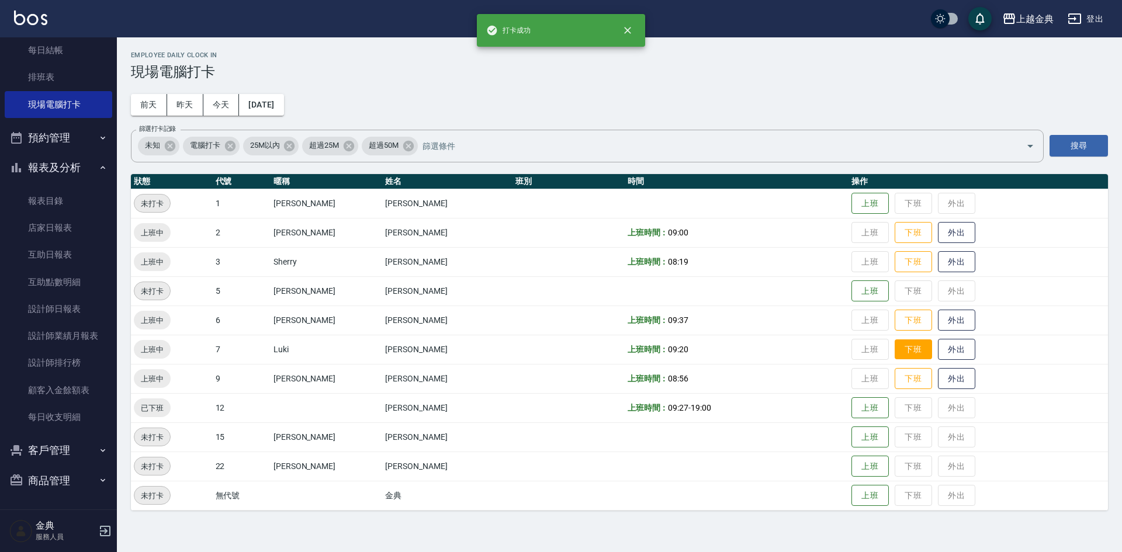
click at [897, 345] on button "下班" at bounding box center [912, 349] width 37 height 20
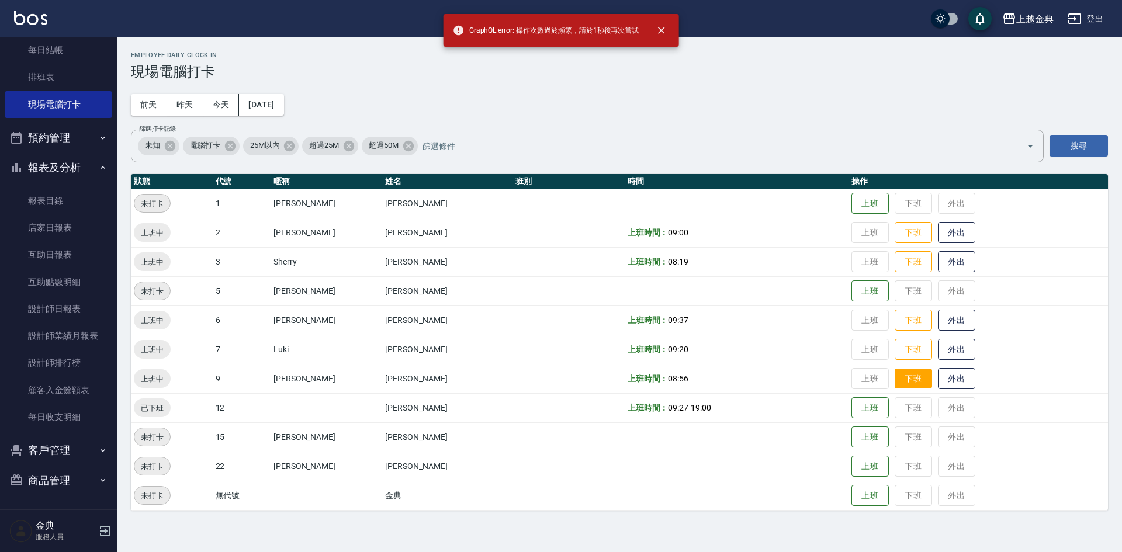
click at [894, 369] on button "下班" at bounding box center [912, 379] width 37 height 20
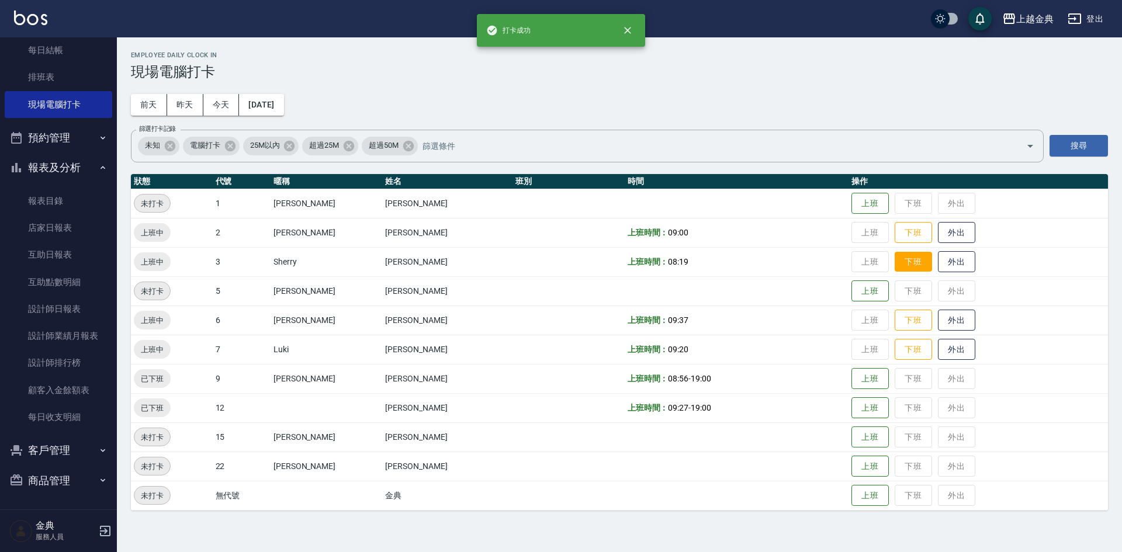
click at [894, 257] on button "下班" at bounding box center [912, 262] width 37 height 20
click at [894, 314] on button "下班" at bounding box center [912, 320] width 37 height 20
click at [900, 238] on button "下班" at bounding box center [912, 233] width 37 height 20
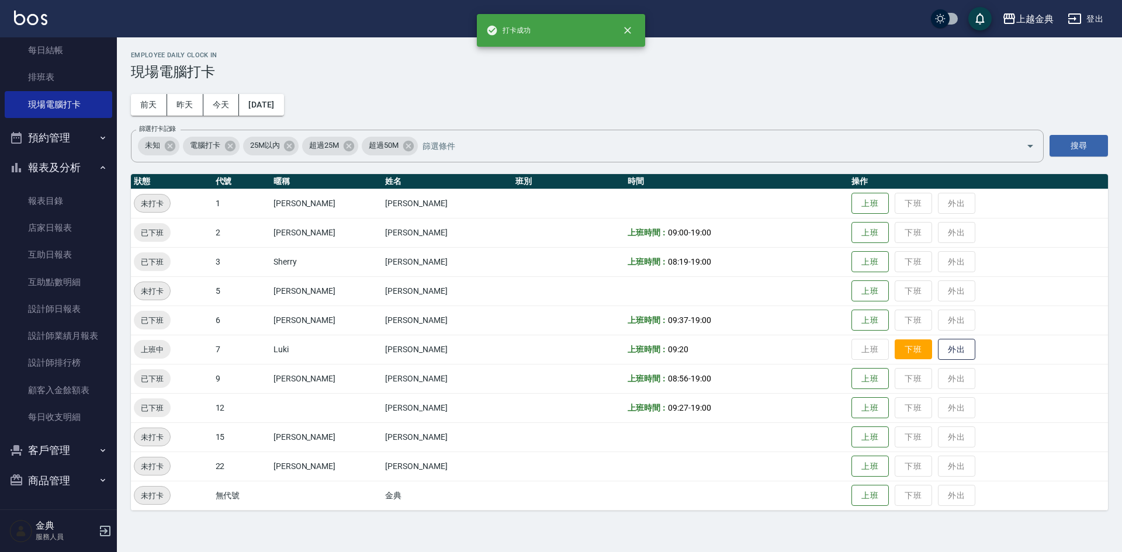
click at [898, 344] on button "下班" at bounding box center [912, 349] width 37 height 20
